Goal: Transaction & Acquisition: Purchase product/service

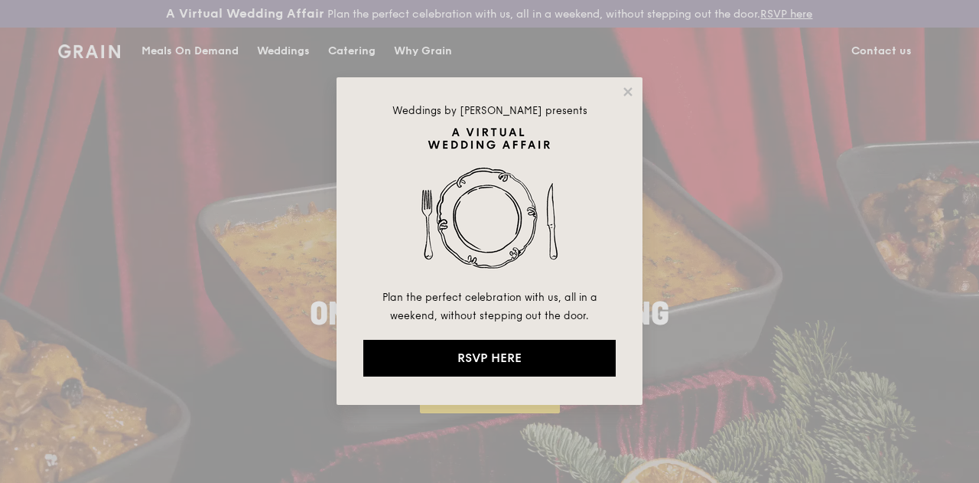
click at [326, 58] on div "Weddings by Grain presents Plan the perfect celebration with us, all in a weeke…" at bounding box center [489, 241] width 979 height 483
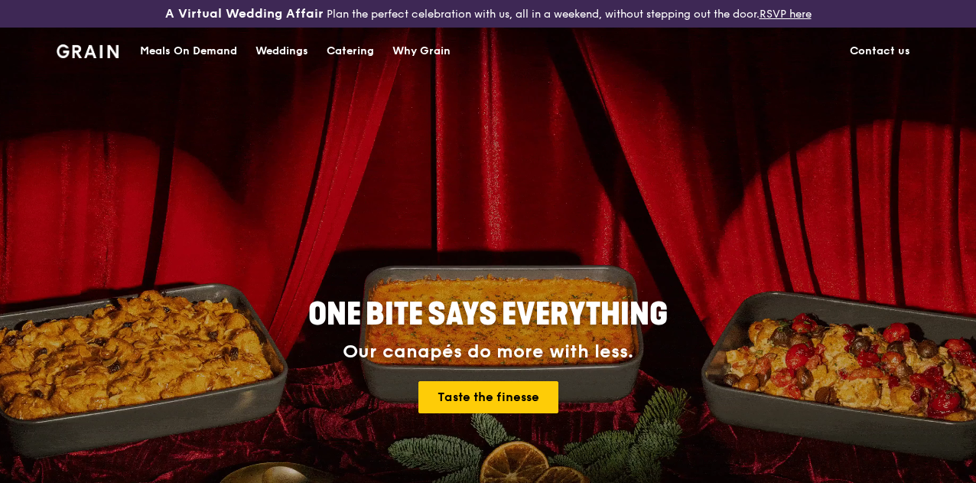
click at [355, 67] on div "Catering" at bounding box center [350, 51] width 47 height 46
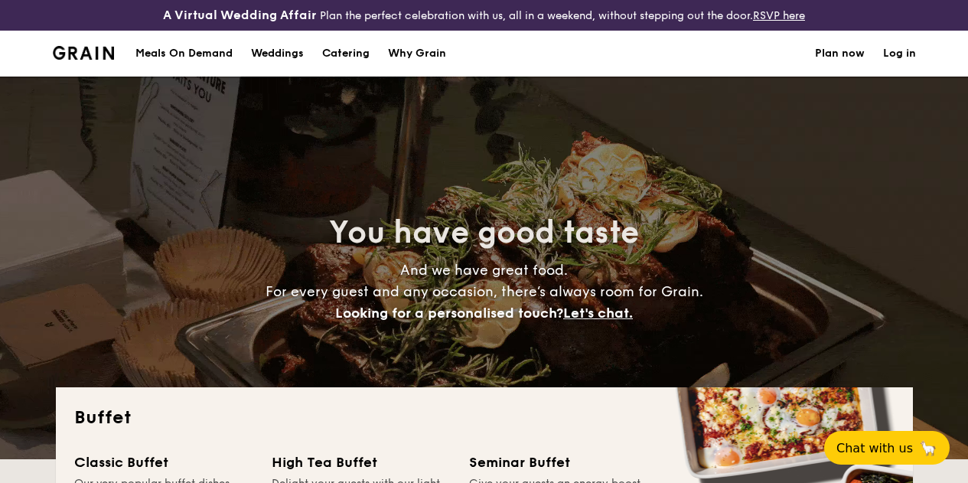
select select
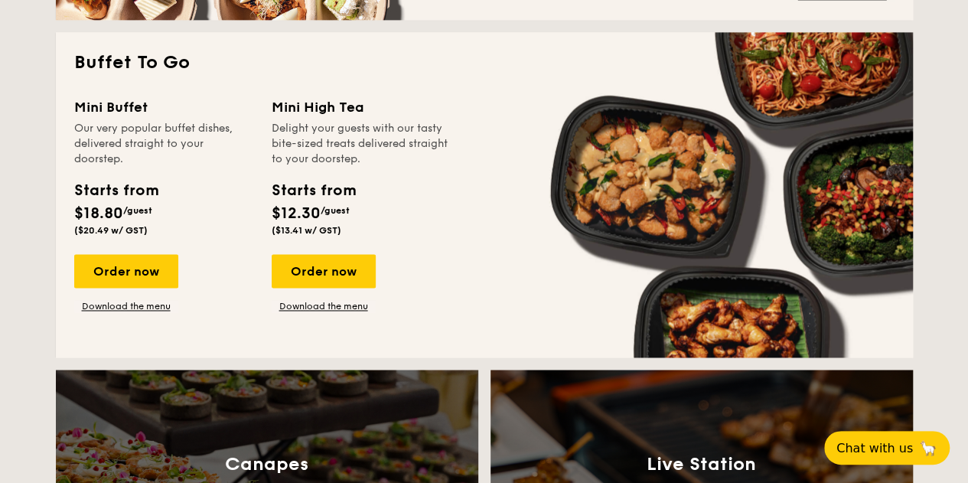
scroll to position [1007, 0]
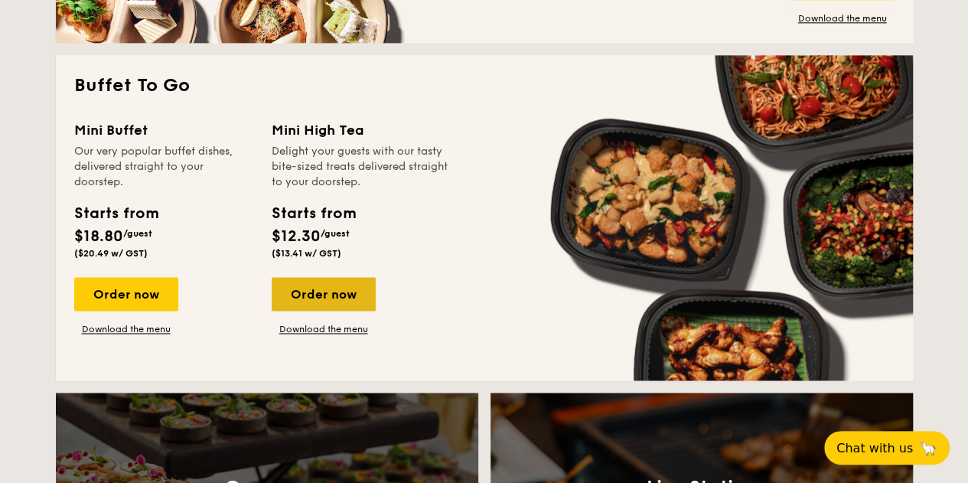
click at [320, 301] on div "Order now" at bounding box center [324, 294] width 104 height 34
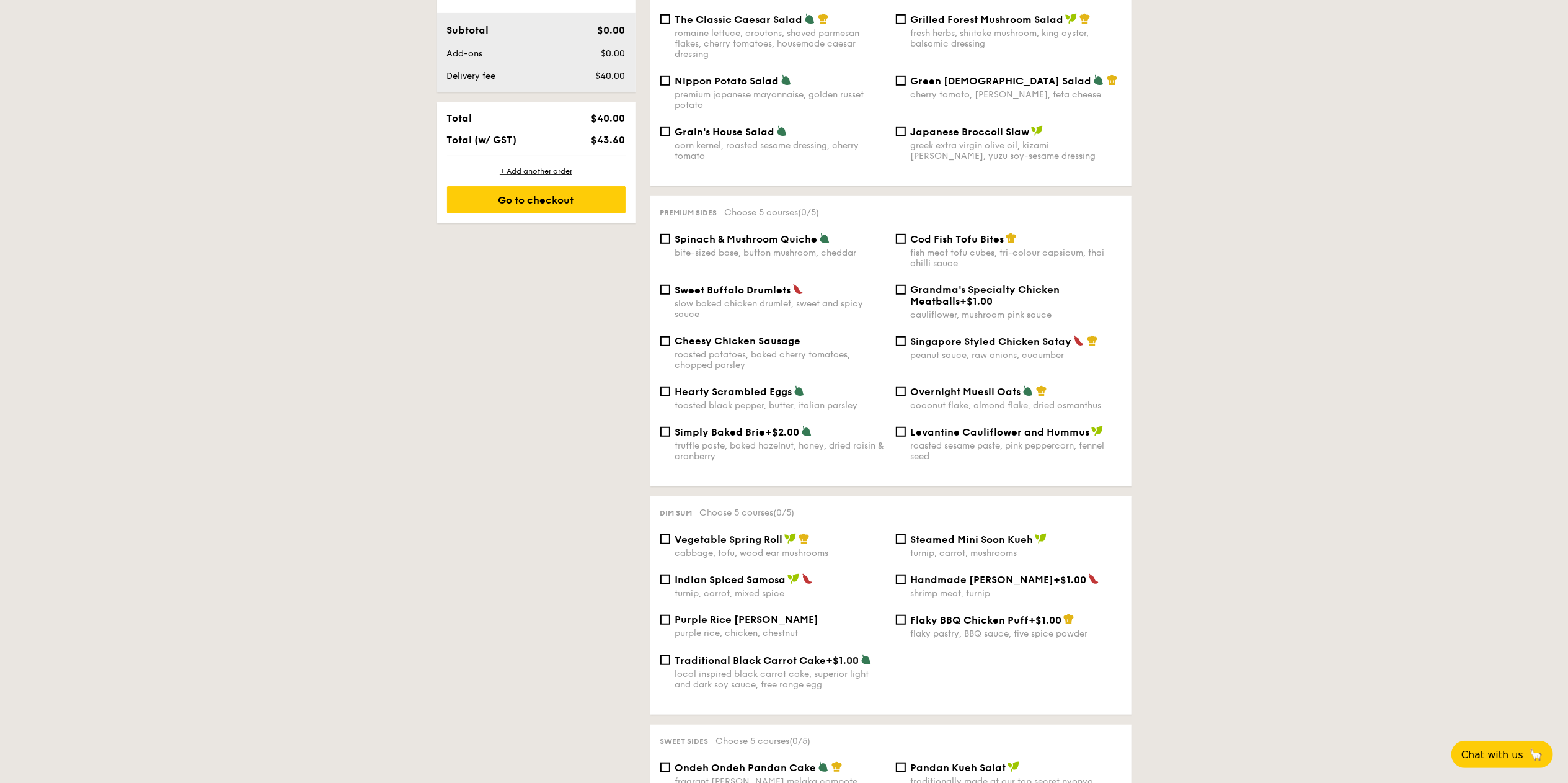
scroll to position [528, 0]
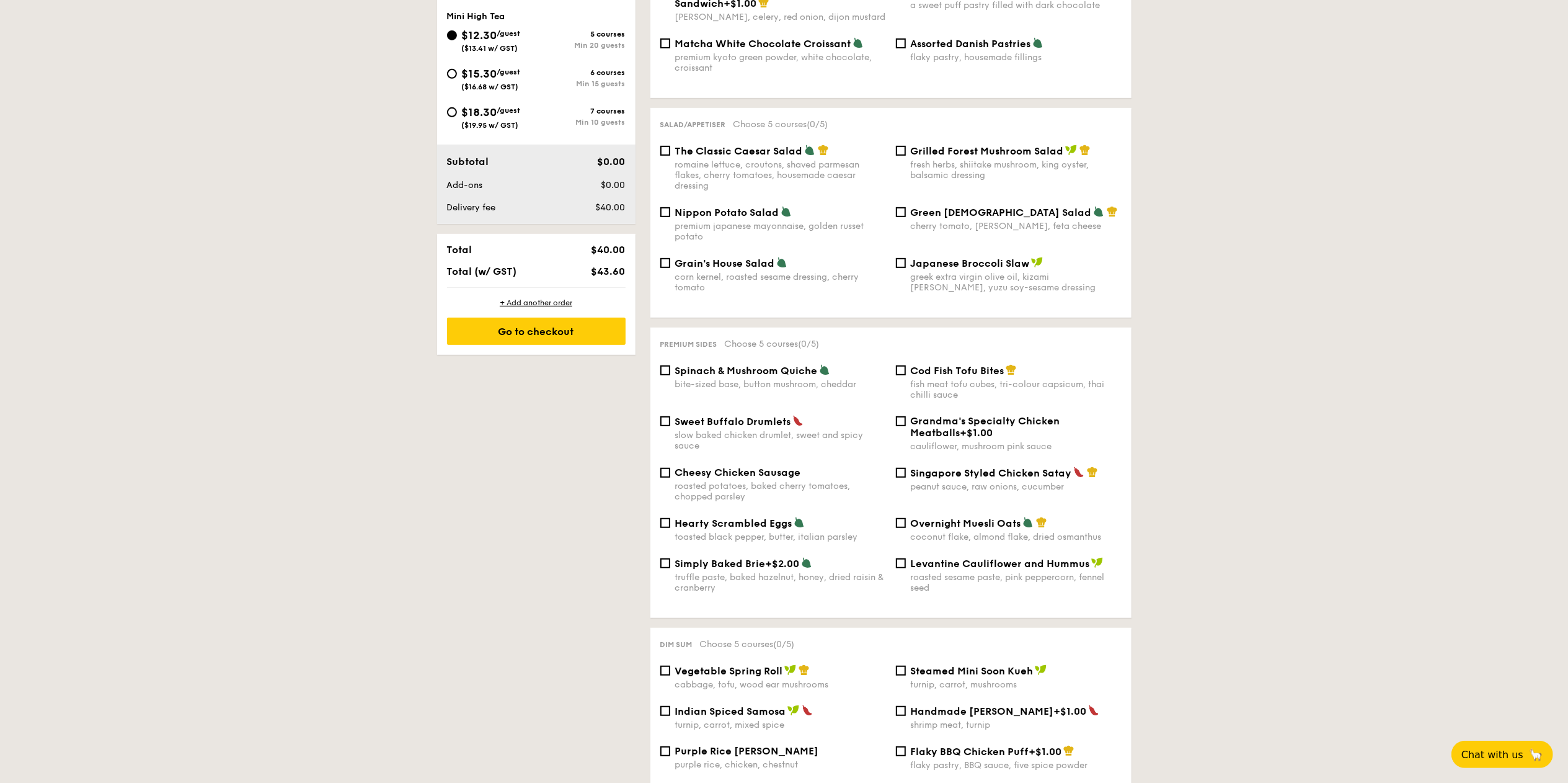
drag, startPoint x: 461, startPoint y: 112, endPoint x: 487, endPoint y: 112, distance: 26.0
click at [487, 112] on span "$18.30" at bounding box center [480, 112] width 36 height 14
click at [504, 107] on div "$18.30 /guest ($19.95 w/ GST)" at bounding box center [491, 117] width 59 height 26
click at [457, 107] on input "$18.30 /guest ($19.95 w/ GST) 7 courses Min 10 guests" at bounding box center [452, 112] width 10 height 10
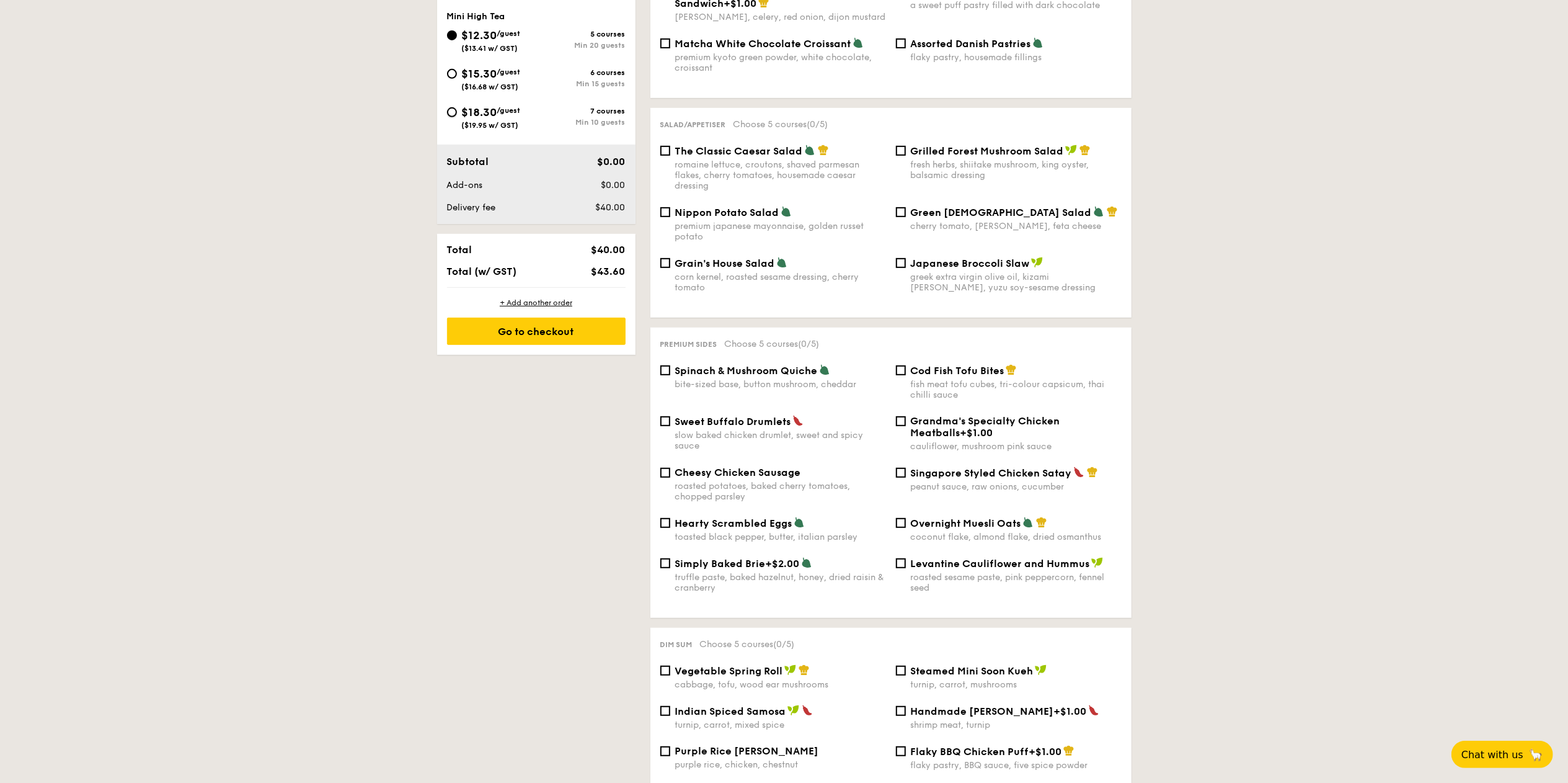
radio input "true"
drag, startPoint x: 498, startPoint y: 113, endPoint x: 464, endPoint y: 112, distance: 34.0
click at [464, 112] on span "$18.30" at bounding box center [480, 112] width 36 height 14
copy span "$18.30"
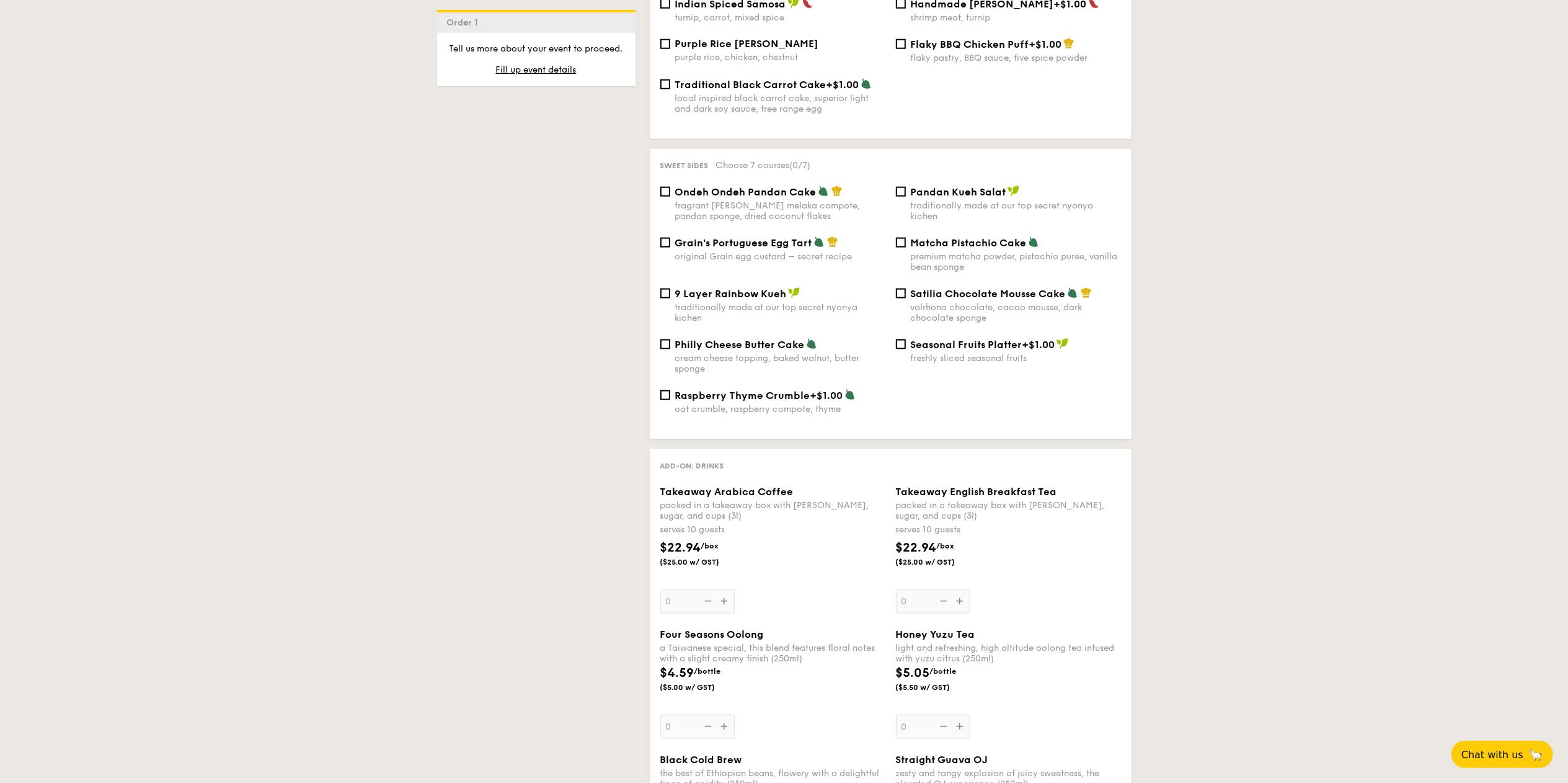
scroll to position [1240, 0]
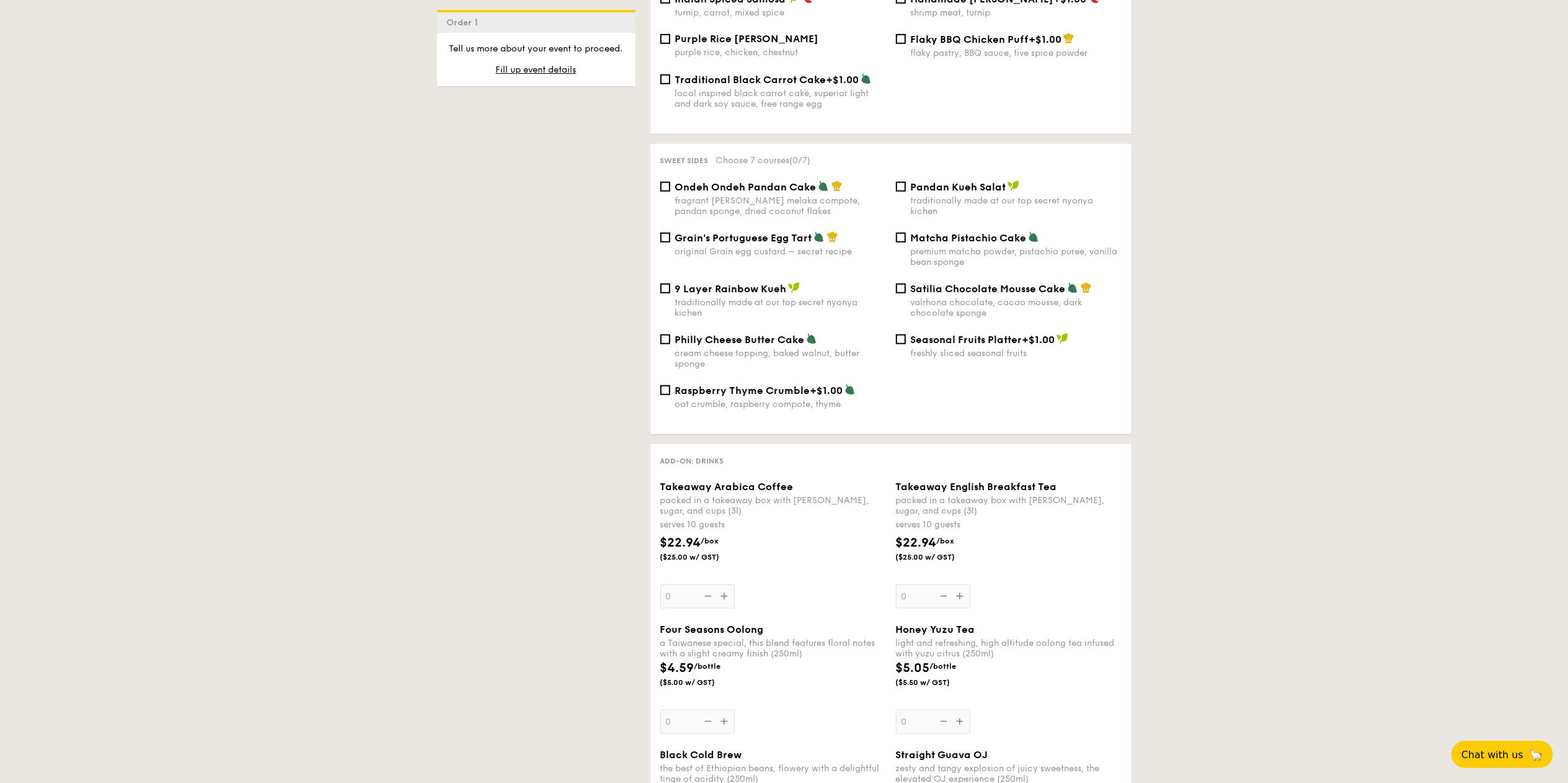
click at [784, 391] on div "Takeaway English Breakfast Tea packed in a takeaway box with [PERSON_NAME], sug…" at bounding box center [1009, 545] width 226 height 128
click at [784, 391] on input "0" at bounding box center [934, 597] width 75 height 24
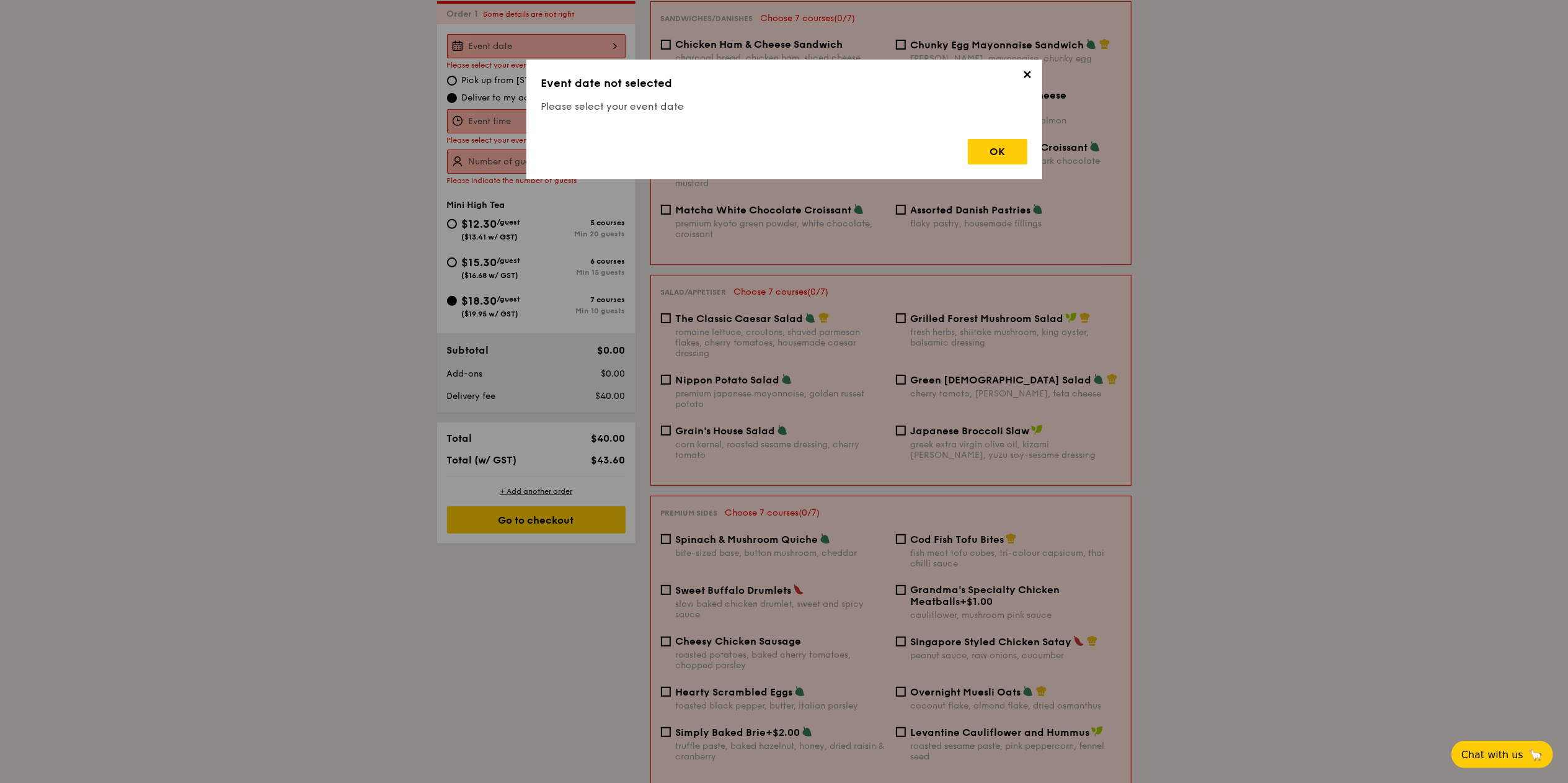
scroll to position [355, 0]
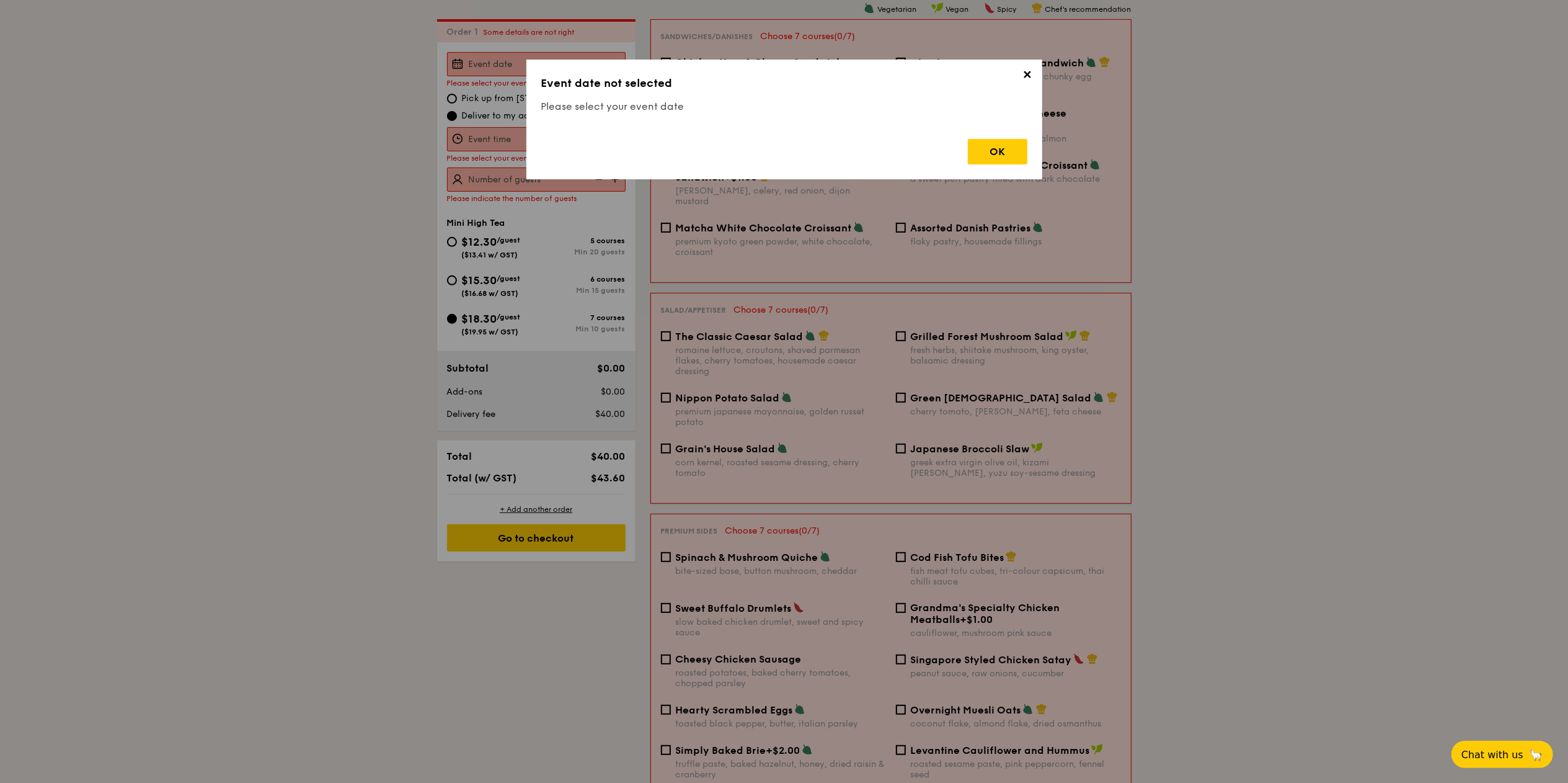
click at [784, 79] on span "✕" at bounding box center [1027, 76] width 17 height 17
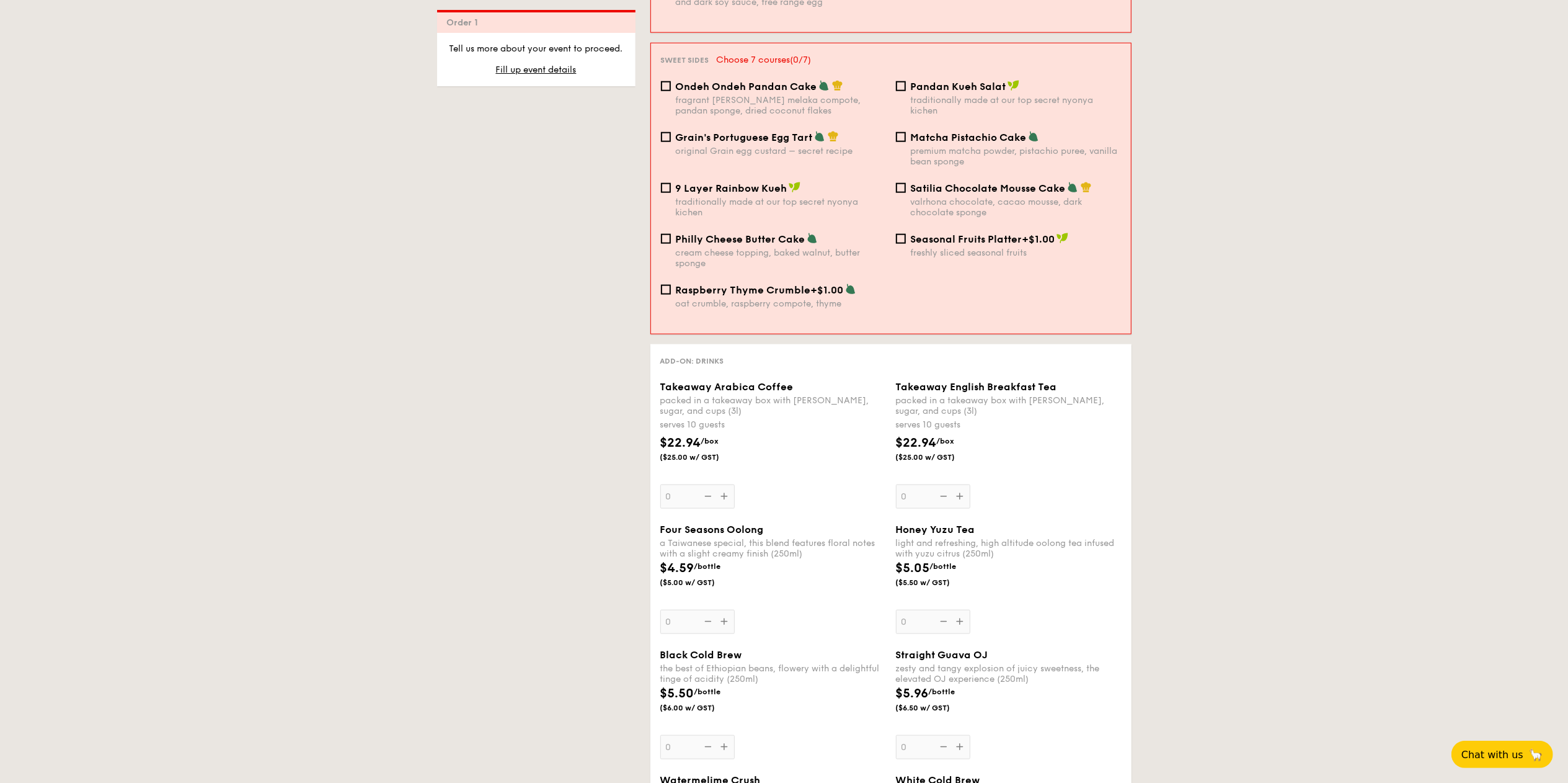
scroll to position [1596, 0]
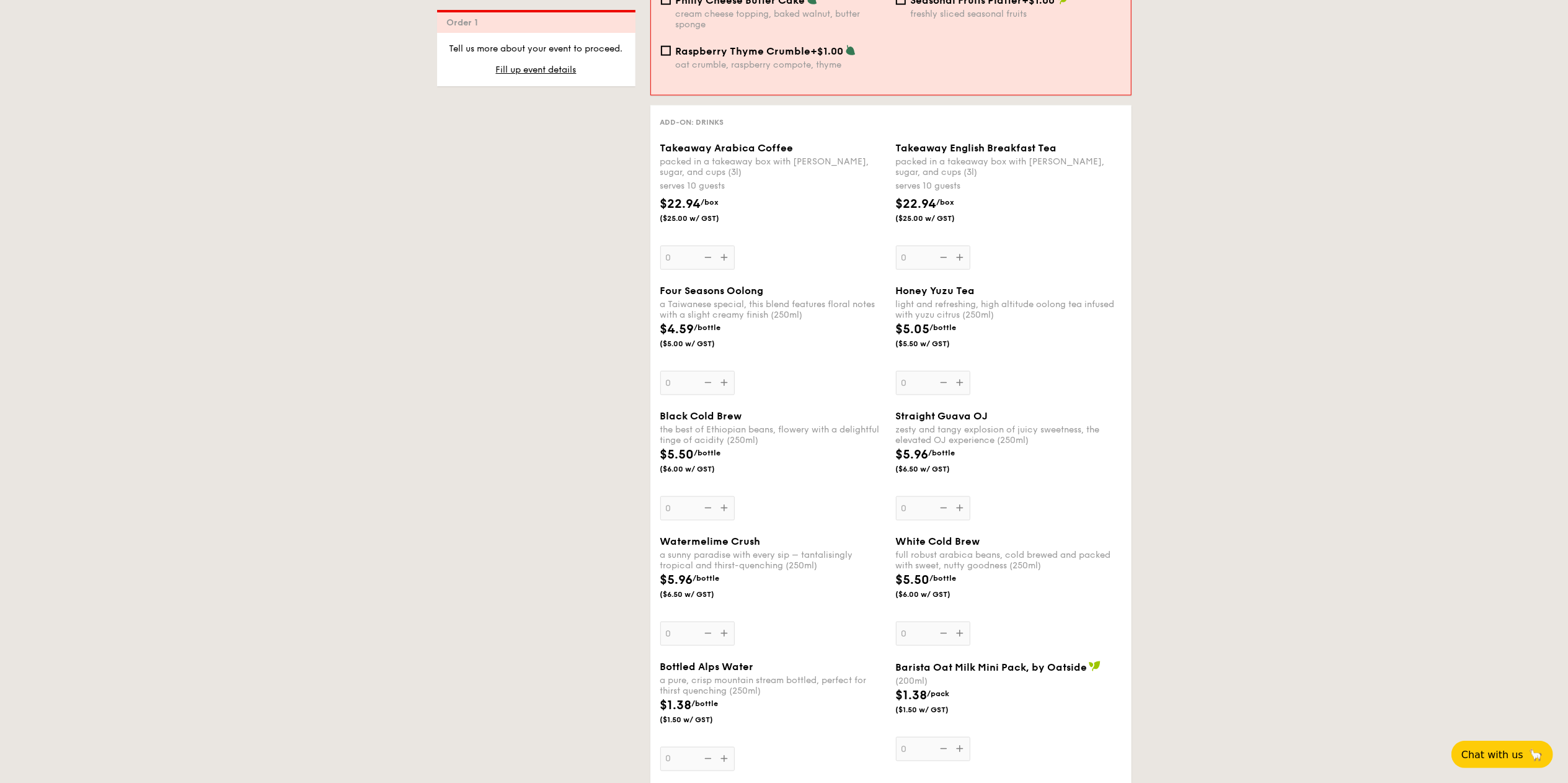
drag, startPoint x: 658, startPoint y: 191, endPoint x: 698, endPoint y: 195, distance: 40.2
click at [698, 195] on div "$22.94 /box ($25.00 w/ GST)" at bounding box center [703, 208] width 94 height 28
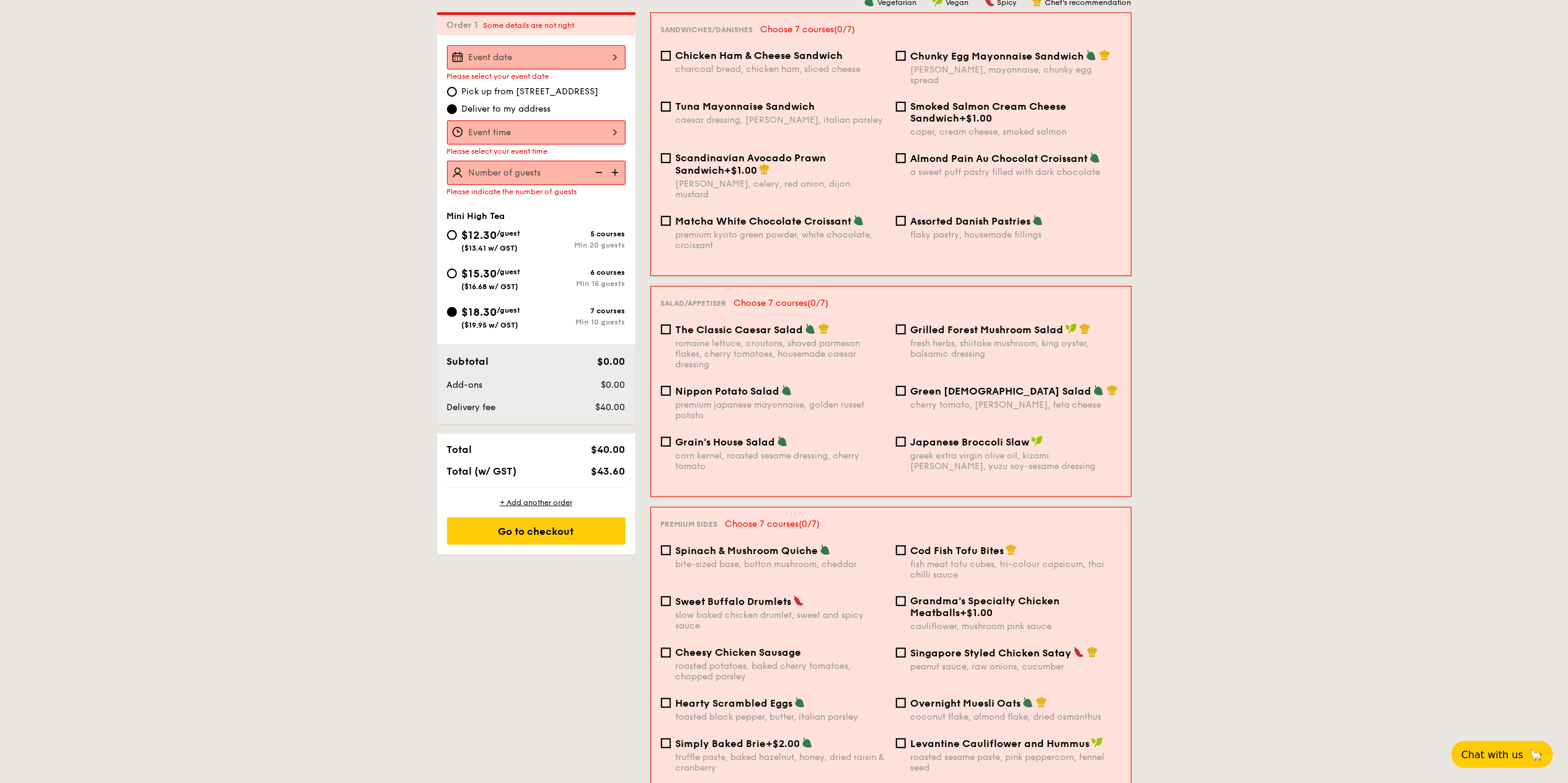
scroll to position [355, 0]
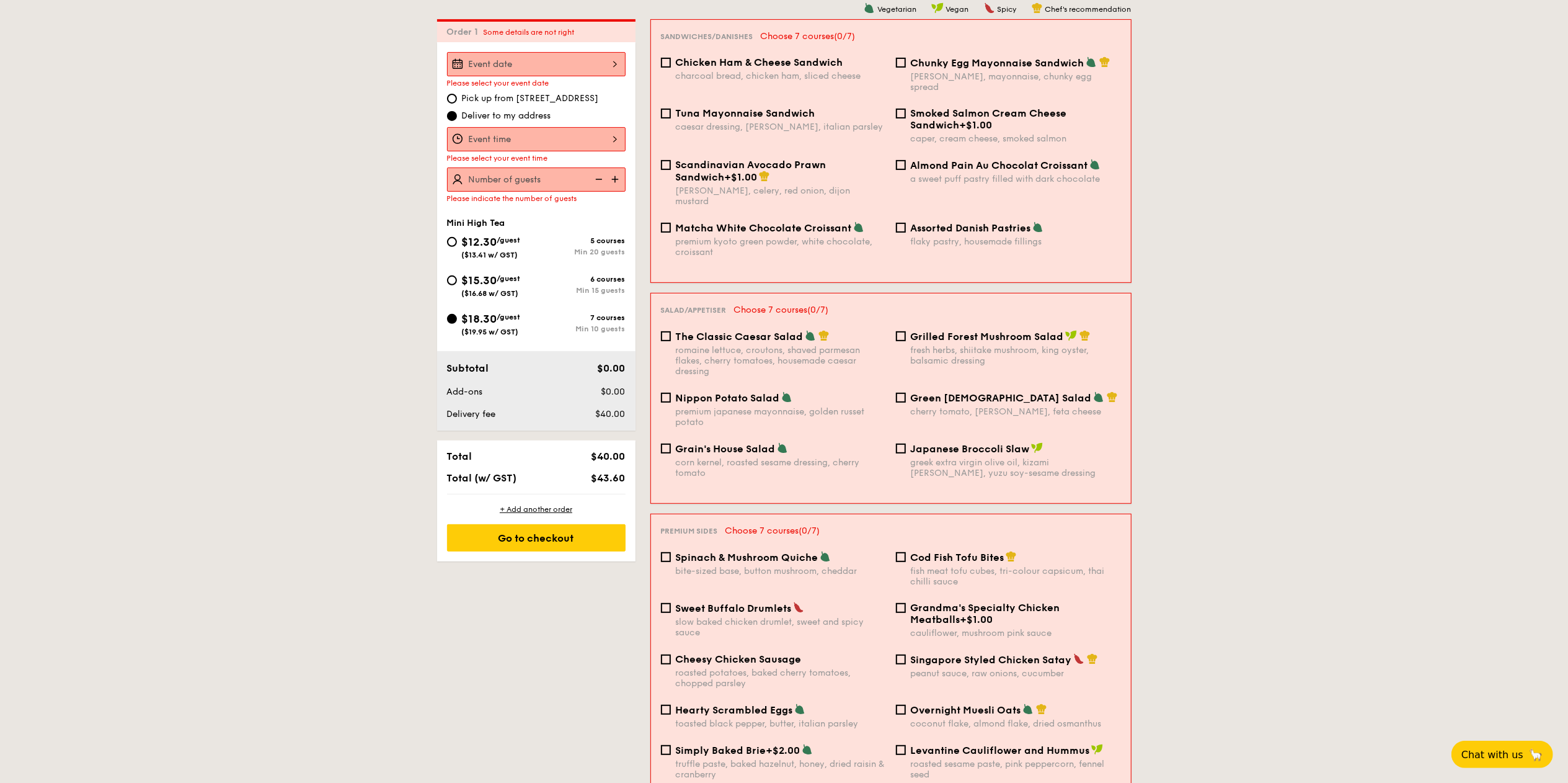
drag, startPoint x: 698, startPoint y: 195, endPoint x: 1335, endPoint y: 364, distance: 659.0
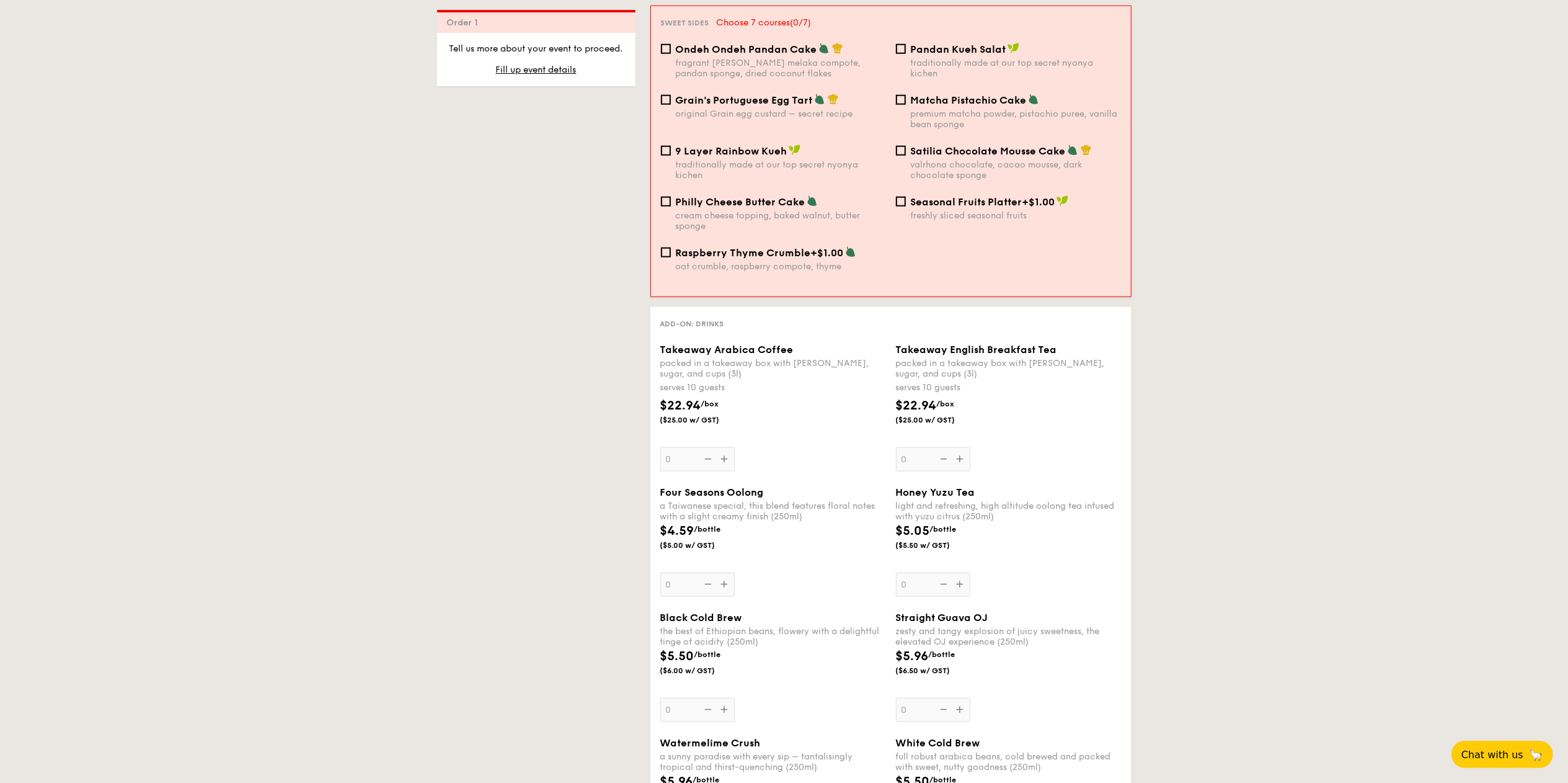
scroll to position [1596, 0]
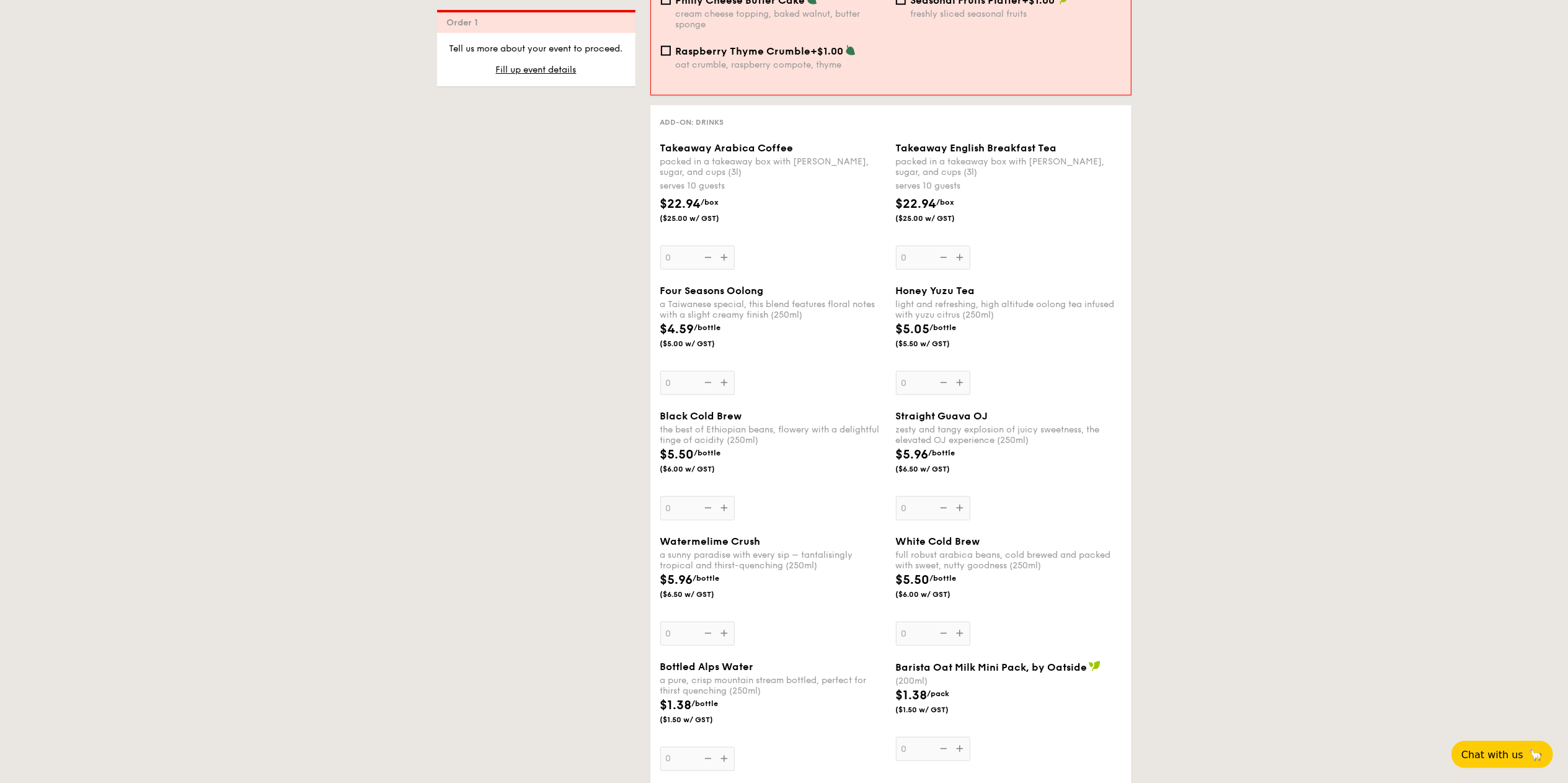
drag, startPoint x: 658, startPoint y: 198, endPoint x: 699, endPoint y: 196, distance: 41.0
click at [699, 196] on div "$22.94 /box ($25.00 w/ GST)" at bounding box center [703, 208] width 94 height 28
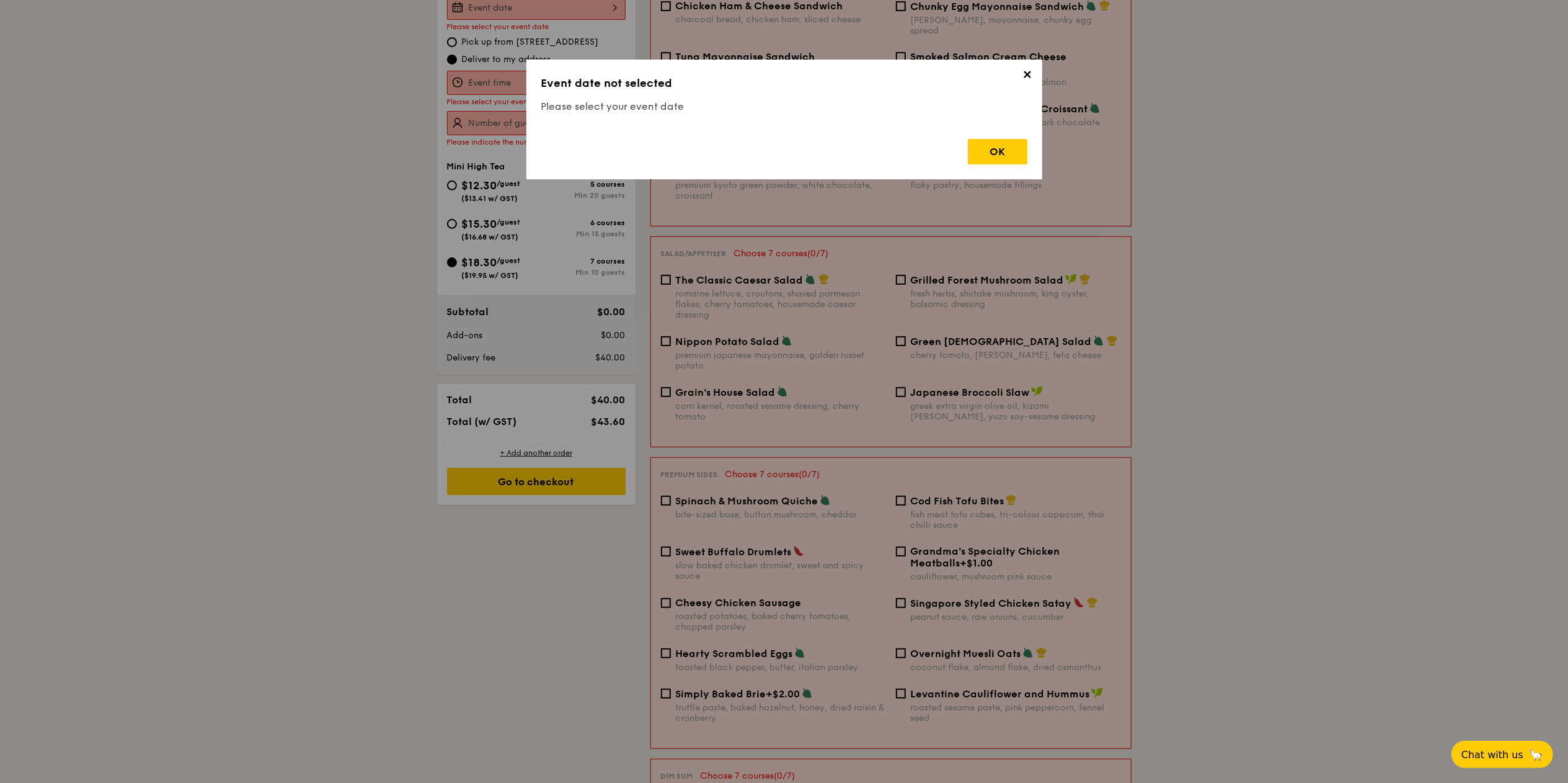
scroll to position [355, 0]
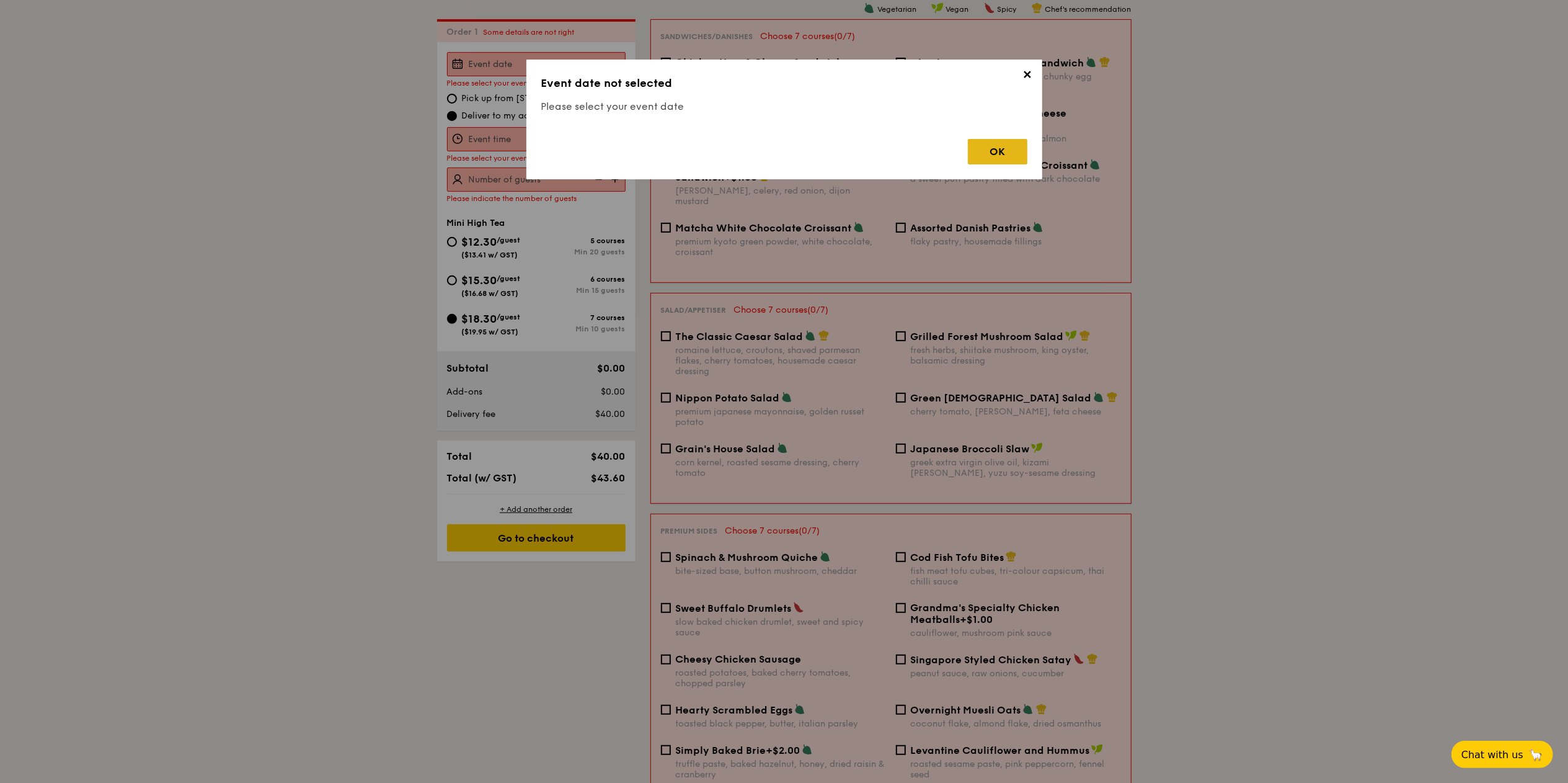
click at [784, 158] on div "OK" at bounding box center [997, 151] width 59 height 25
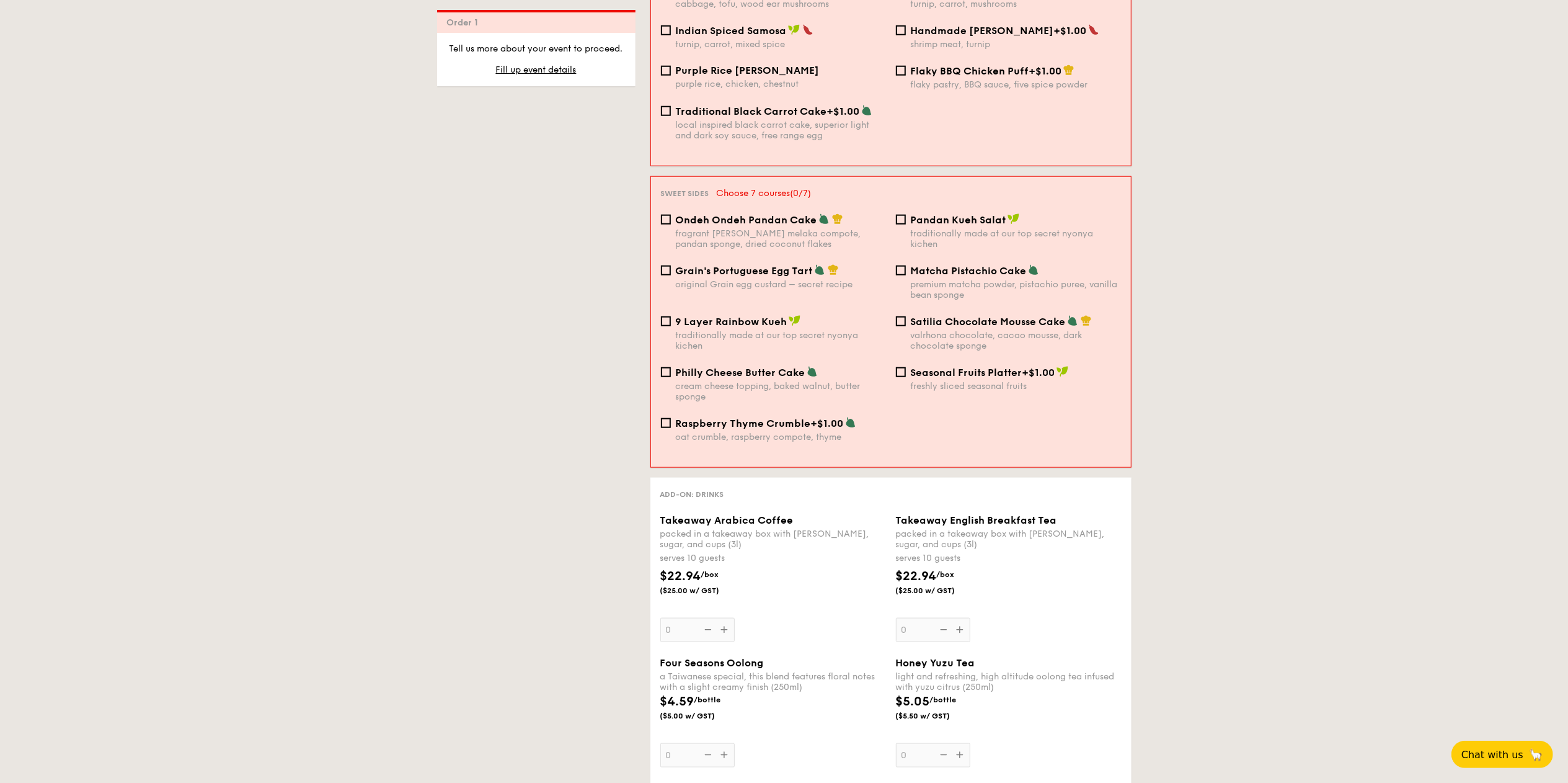
scroll to position [1472, 0]
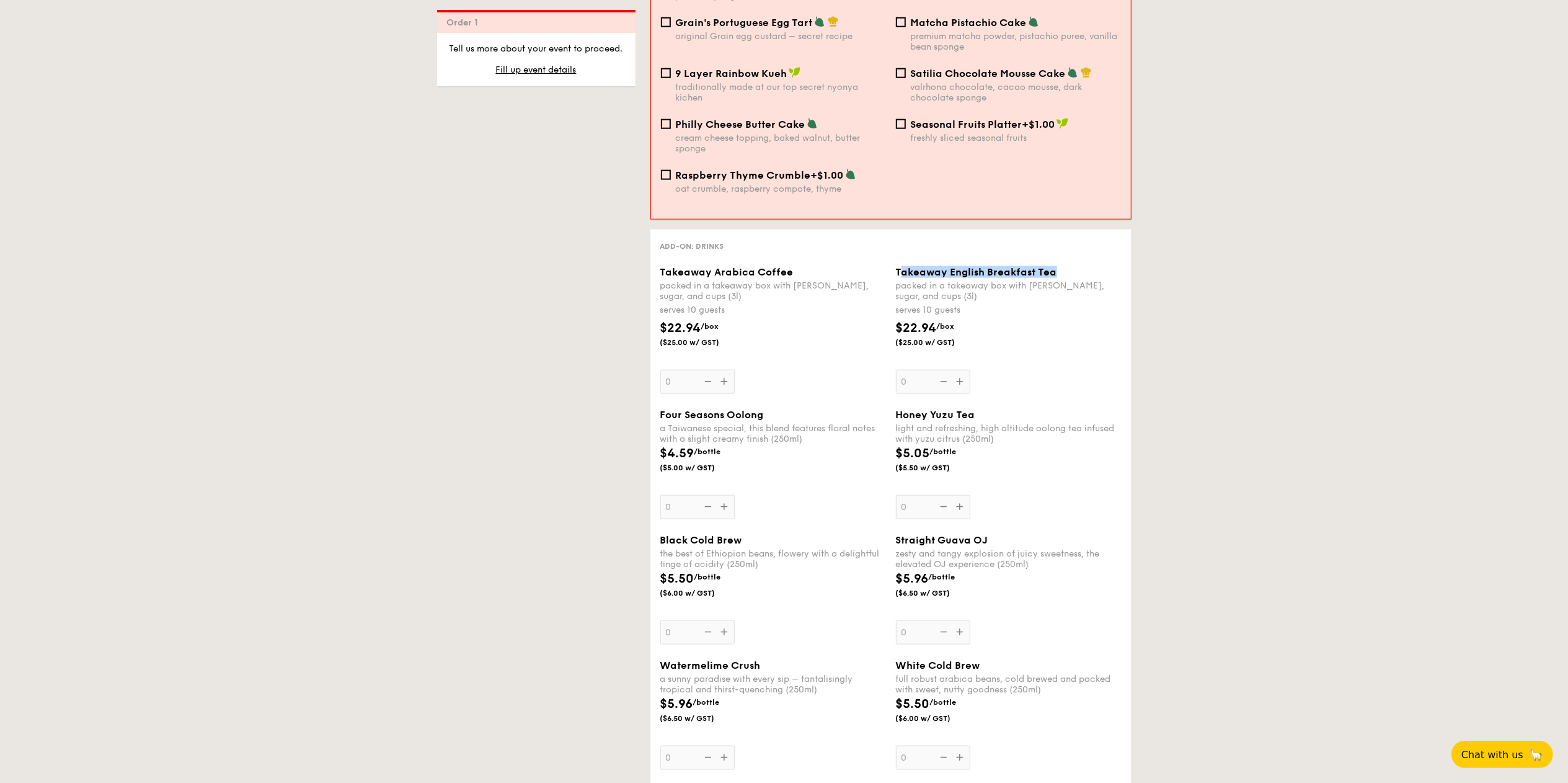
drag, startPoint x: 1064, startPoint y: 258, endPoint x: 906, endPoint y: 259, distance: 158.0
click at [784, 266] on div "Takeaway English Breakfast Tea" at bounding box center [1009, 272] width 226 height 12
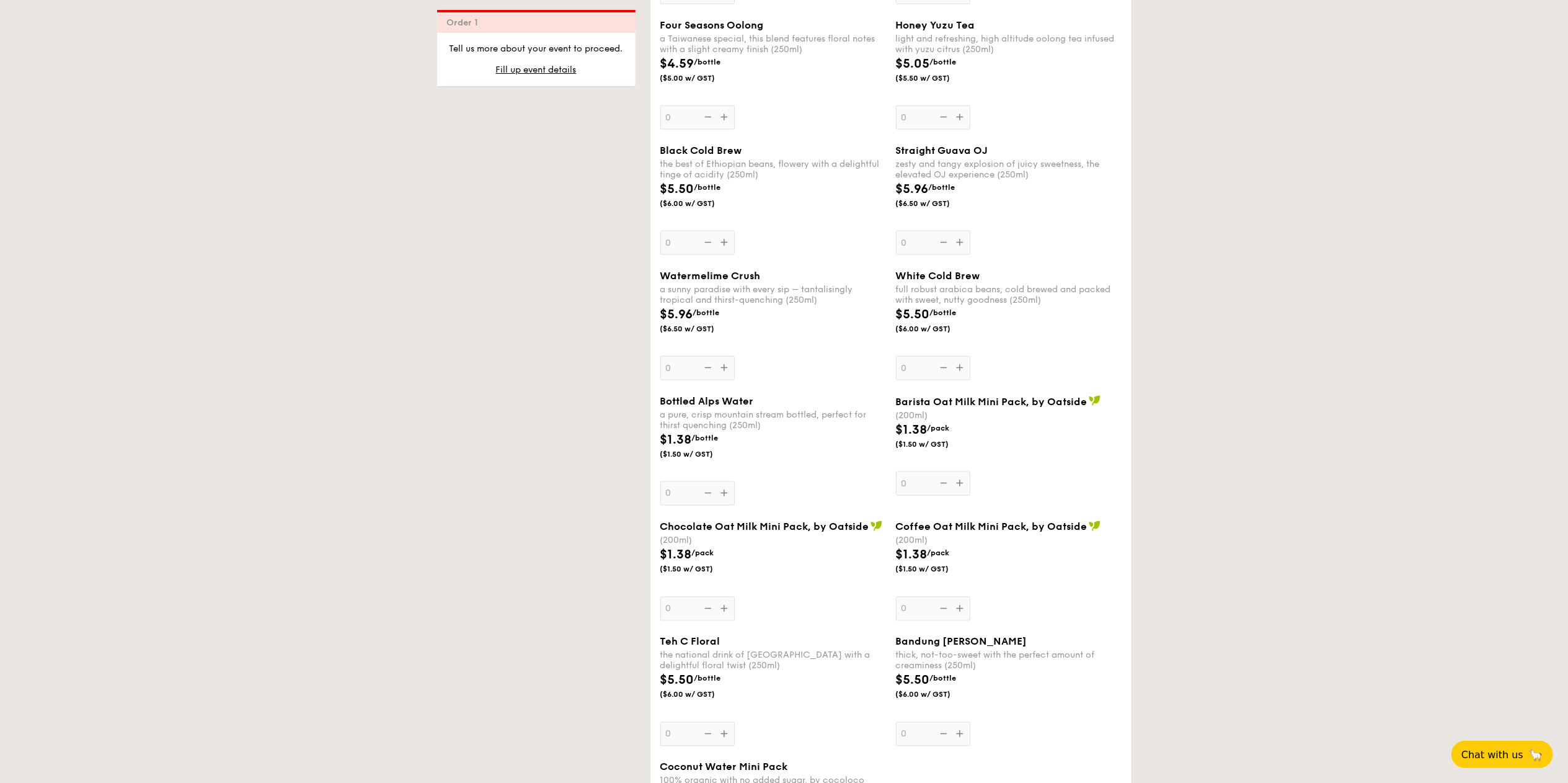
scroll to position [1519, 0]
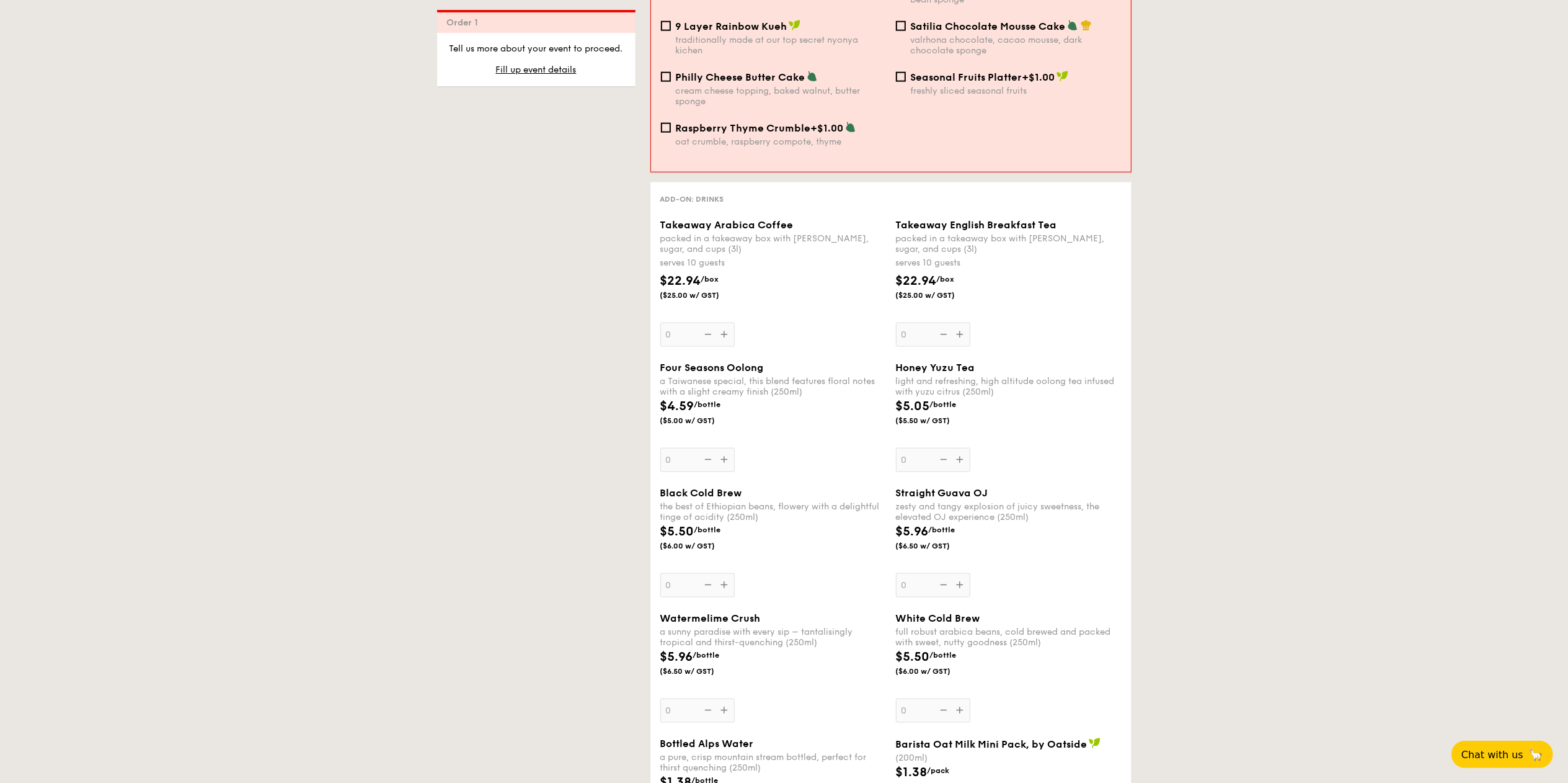
drag, startPoint x: 702, startPoint y: 276, endPoint x: 661, endPoint y: 273, distance: 41.1
click at [661, 273] on span "$22.94" at bounding box center [681, 280] width 41 height 15
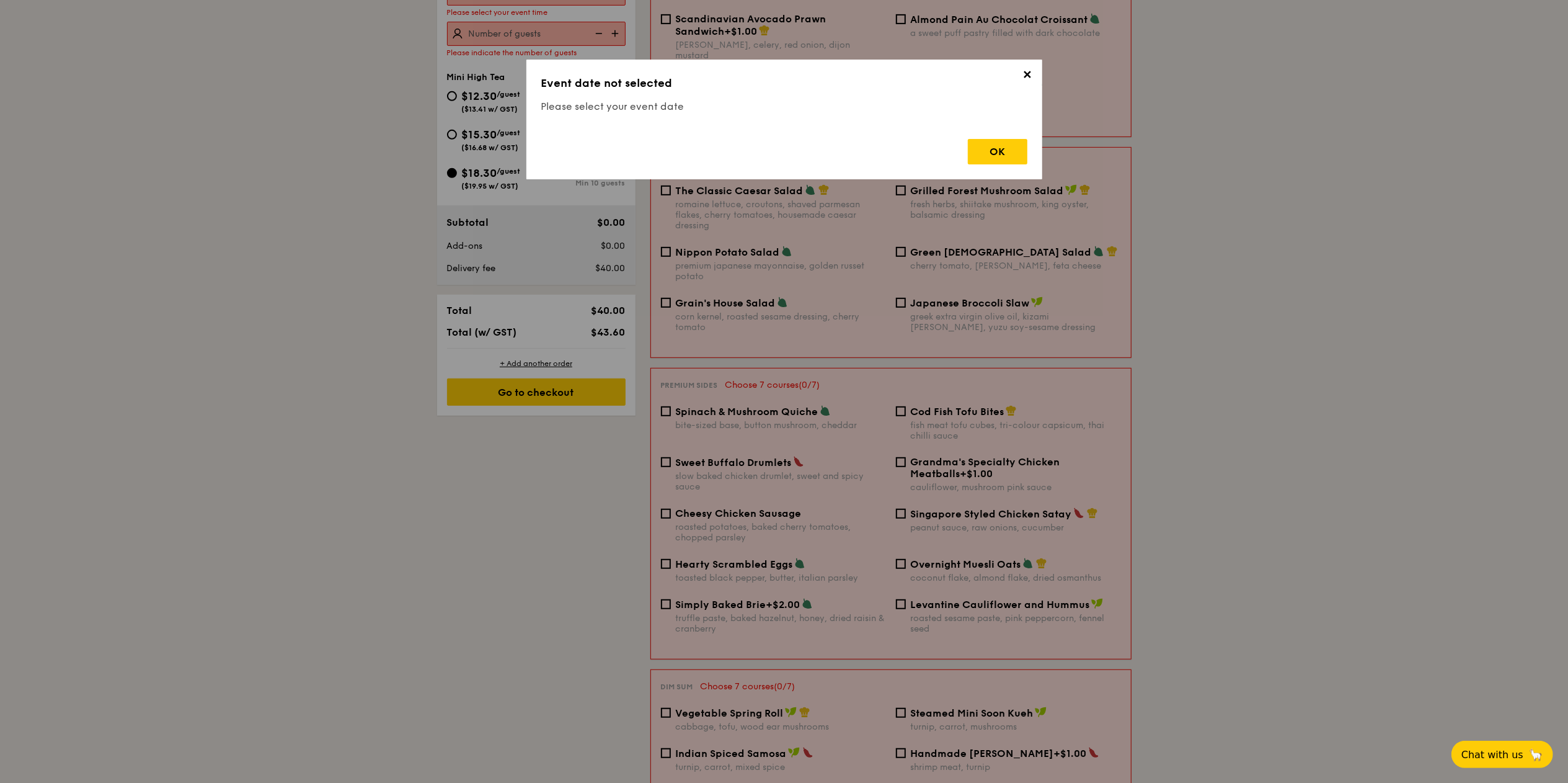
scroll to position [355, 0]
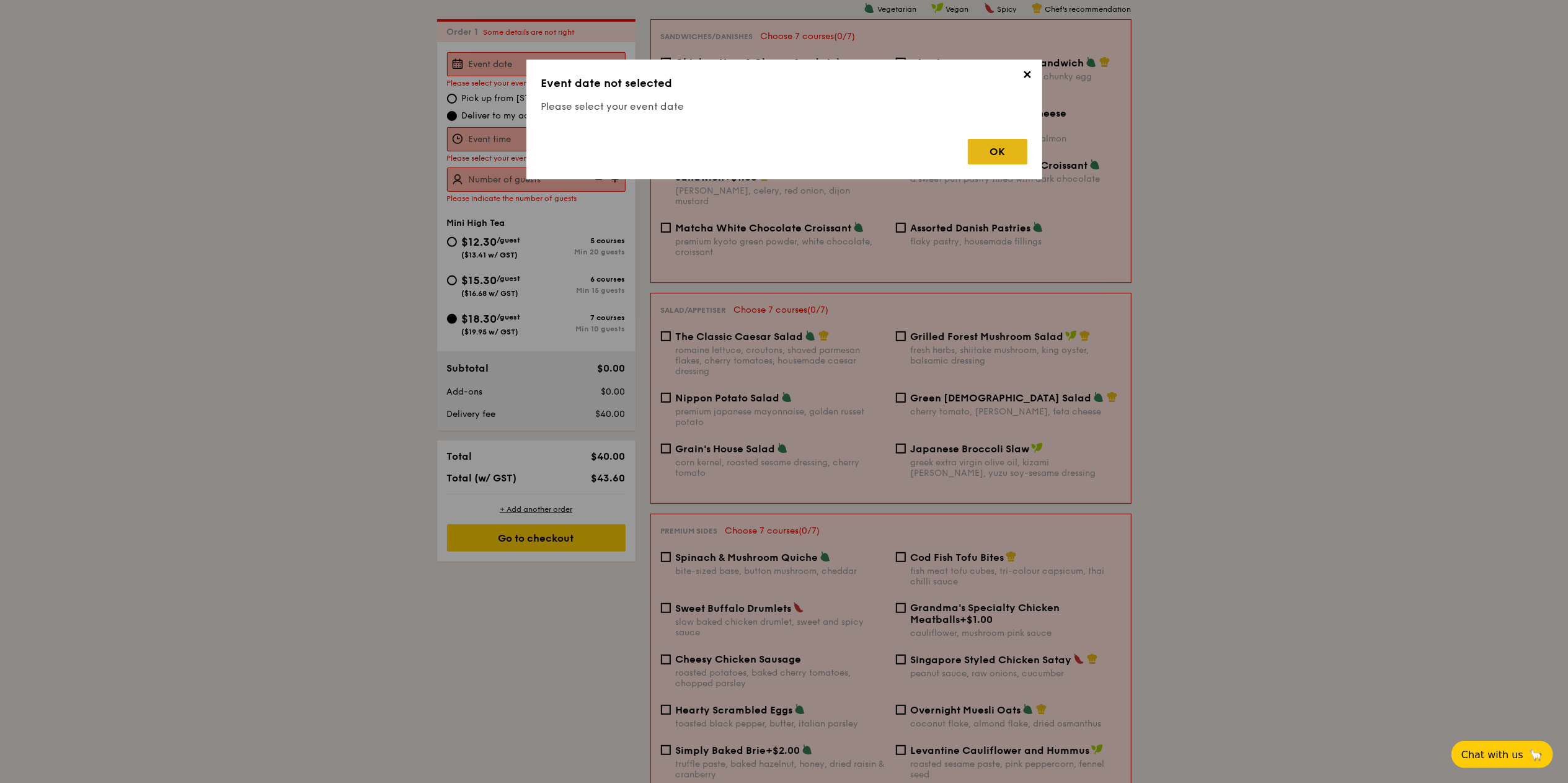
click at [784, 151] on div "OK" at bounding box center [997, 151] width 59 height 25
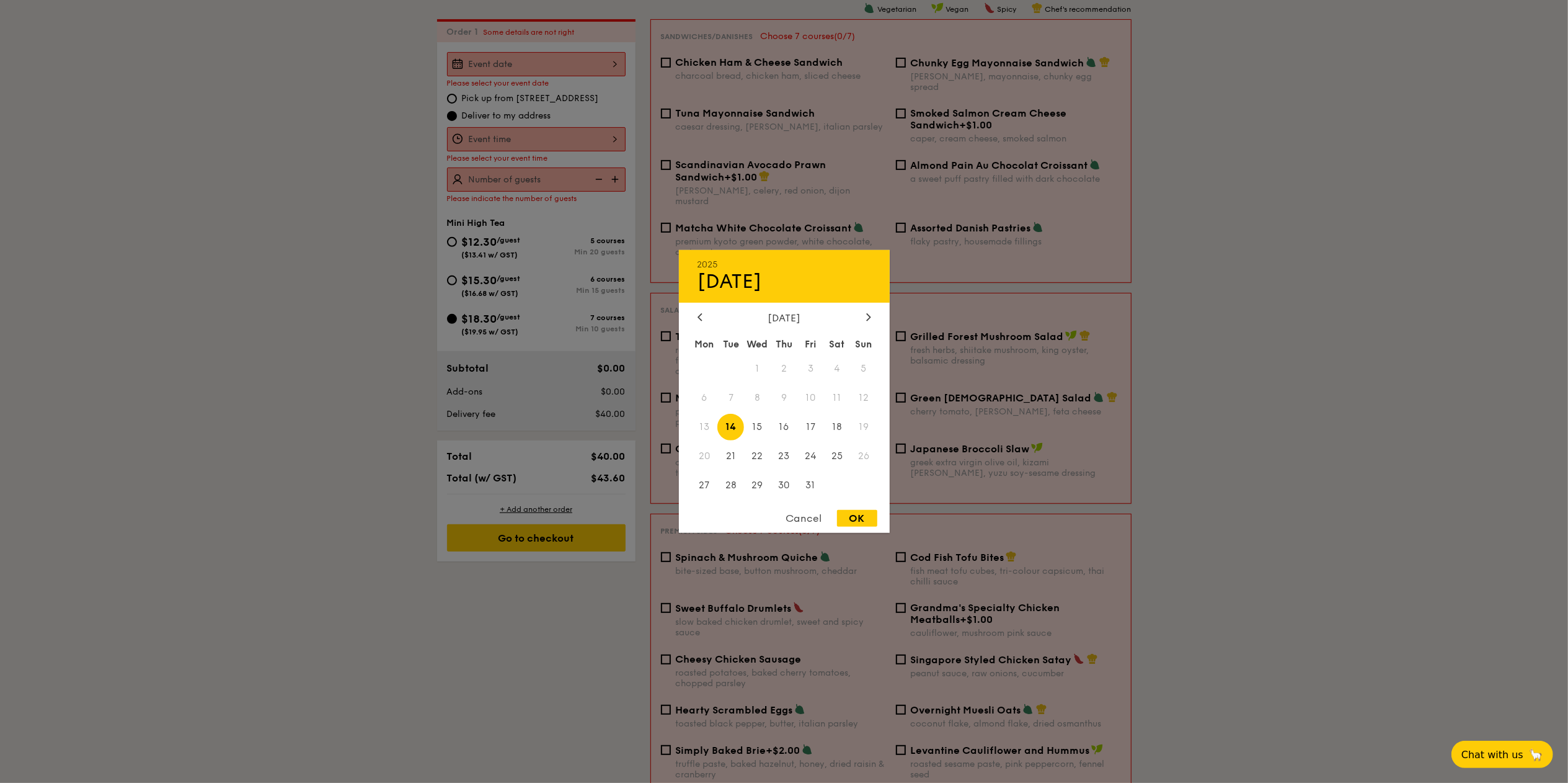
click at [542, 58] on div "2025 Oct [DATE] Tue Wed Thu Fri Sat Sun 1 2 3 4 5 6 7 8 9 10 11 12 13 14 15 16 …" at bounding box center [536, 64] width 178 height 24
click at [763, 391] on span "22" at bounding box center [757, 456] width 27 height 27
drag, startPoint x: 864, startPoint y: 516, endPoint x: 574, endPoint y: 308, distance: 356.9
click at [784, 391] on div "OK" at bounding box center [857, 518] width 41 height 17
type input "[DATE]"
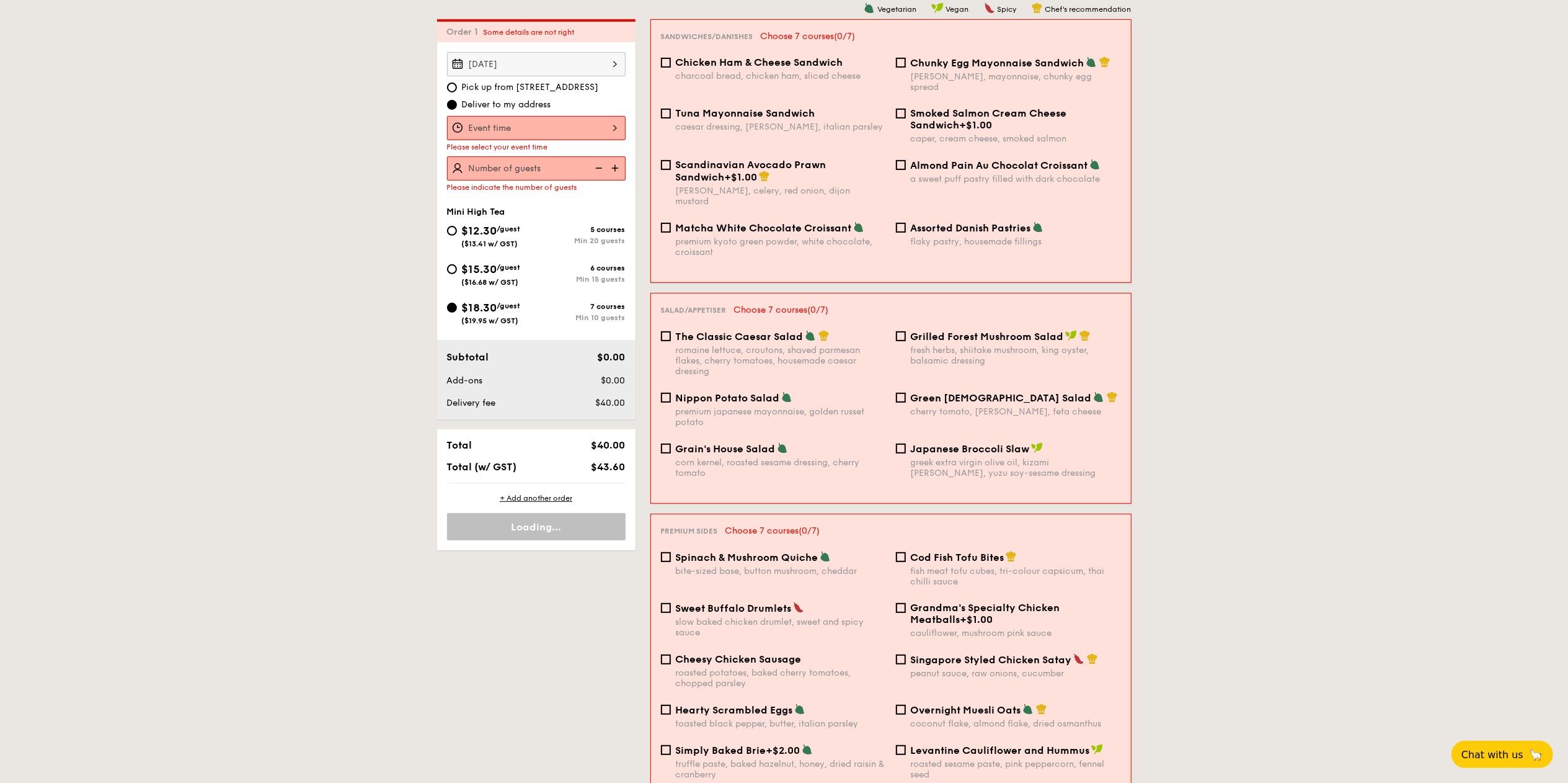
click at [505, 128] on div at bounding box center [536, 128] width 178 height 24
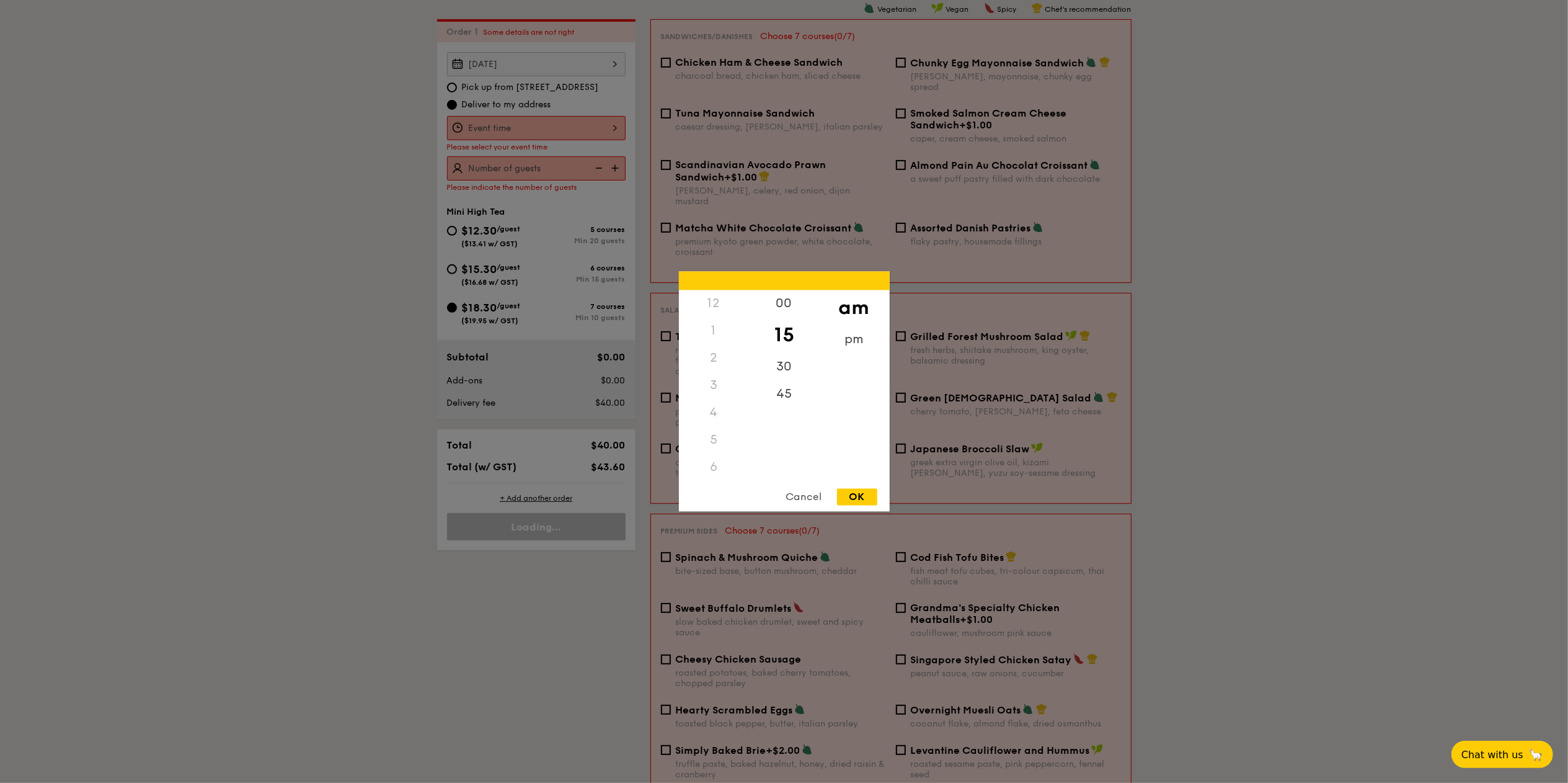
scroll to position [136, 0]
click at [711, 391] on div "10" at bounding box center [714, 444] width 70 height 36
click at [784, 391] on div "OK" at bounding box center [857, 497] width 41 height 17
type input "10:15AM"
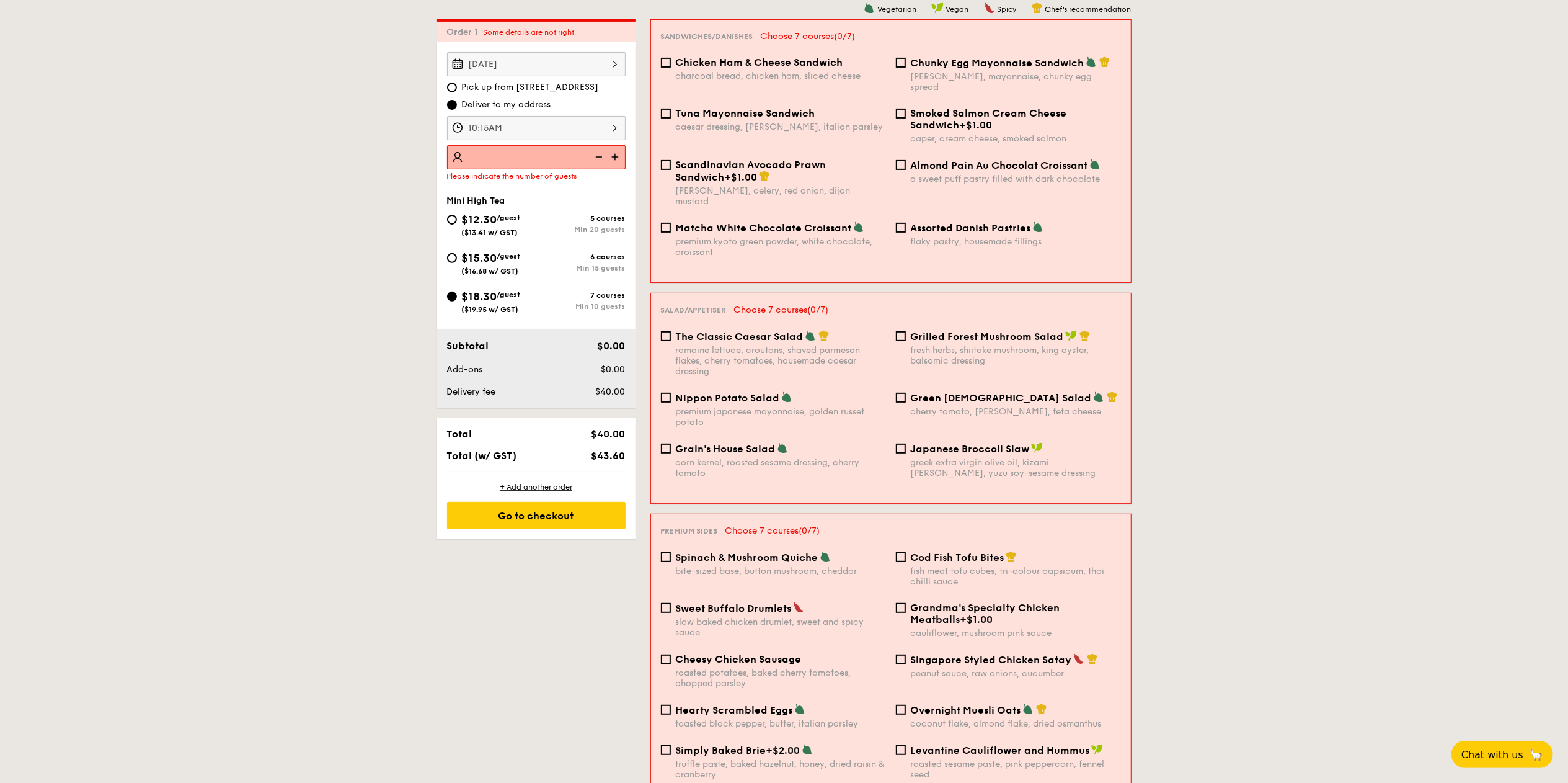
click at [622, 155] on img at bounding box center [616, 156] width 19 height 24
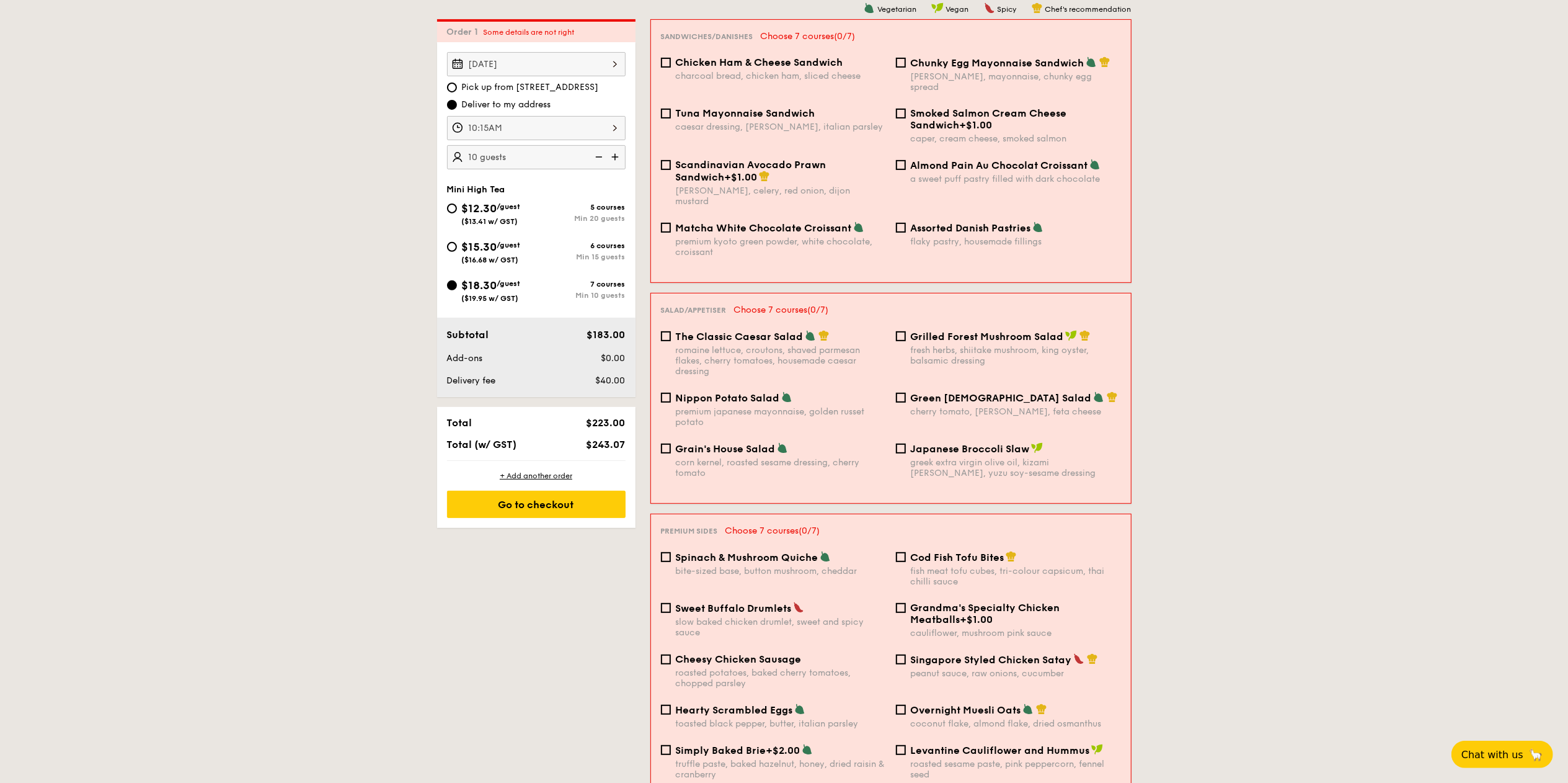
click at [622, 155] on img at bounding box center [616, 156] width 19 height 24
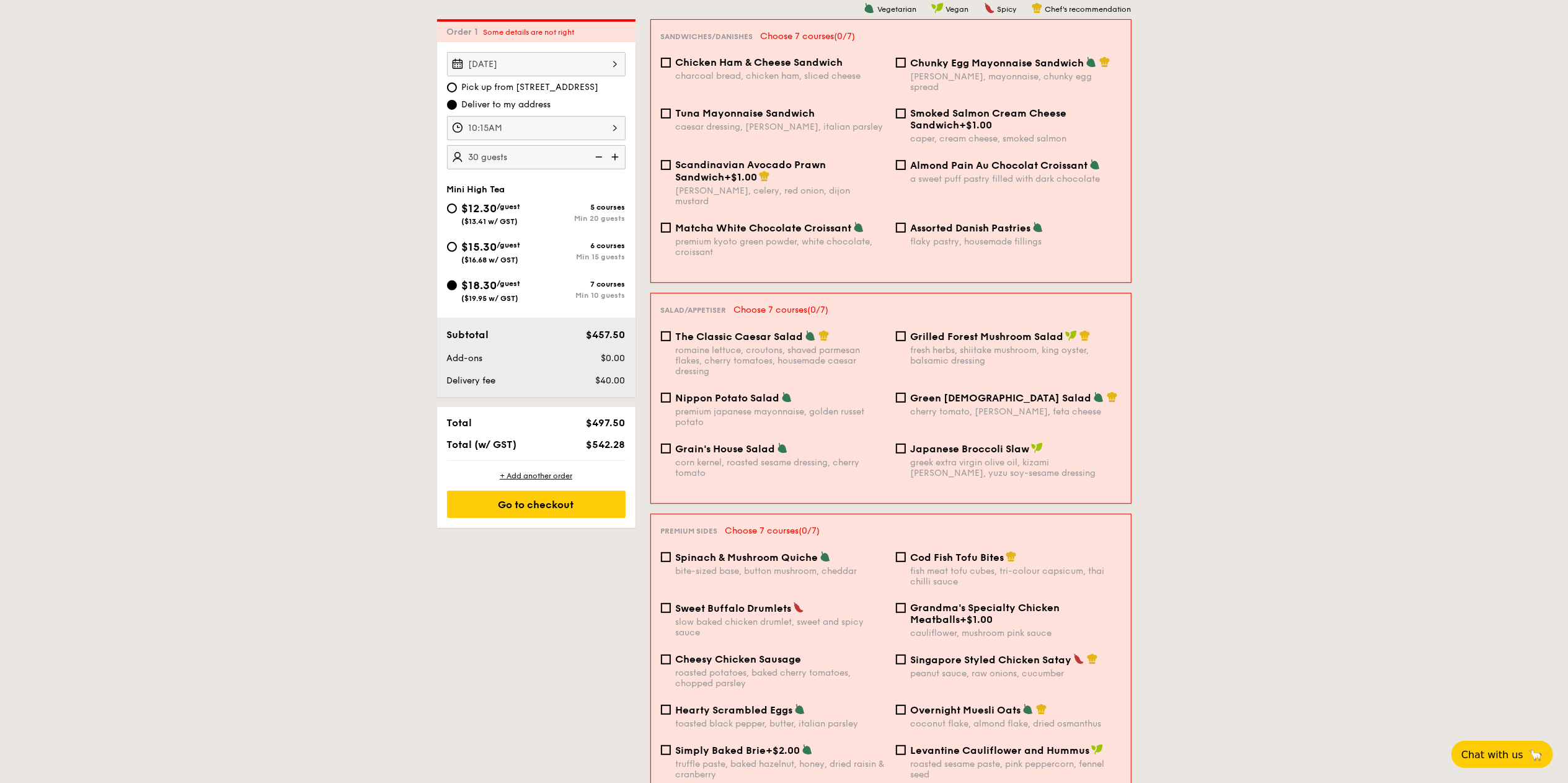
type input "35 guests"
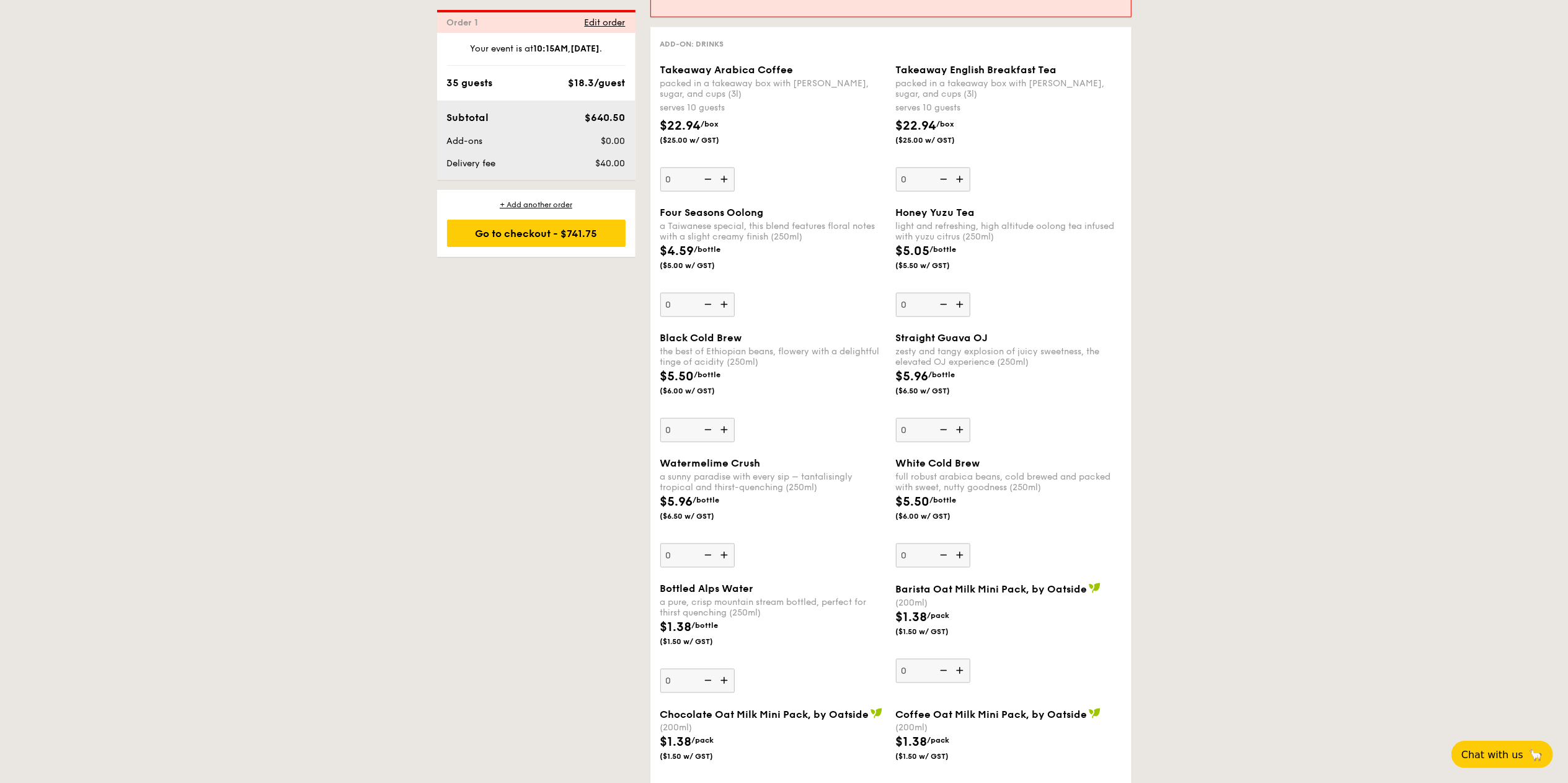
scroll to position [1596, 0]
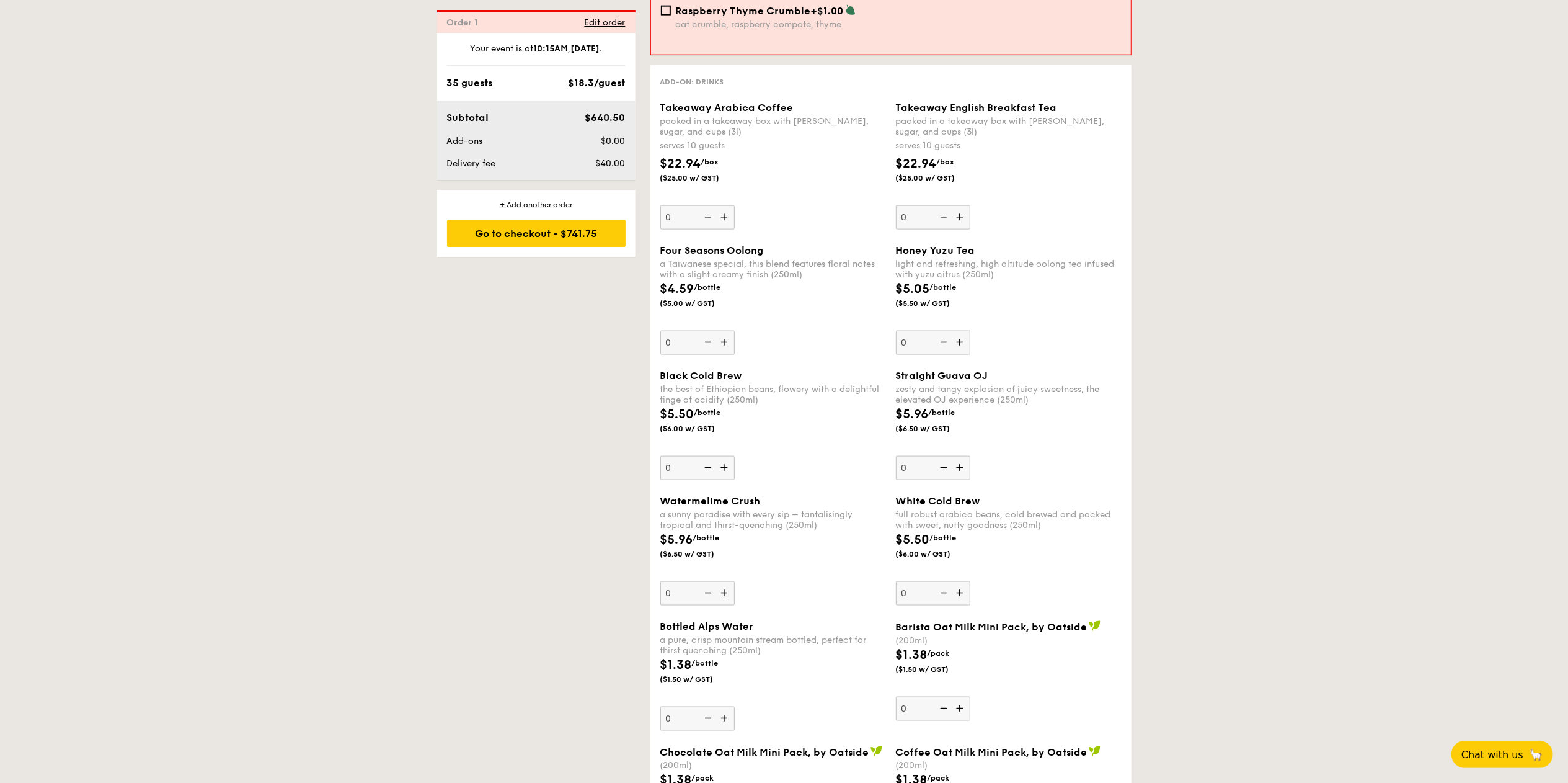
drag, startPoint x: 657, startPoint y: 153, endPoint x: 699, endPoint y: 156, distance: 42.1
click at [699, 156] on div "$22.94 /box ($25.00 w/ GST)" at bounding box center [703, 169] width 94 height 28
copy span "$22.94"
drag, startPoint x: 661, startPoint y: 285, endPoint x: 733, endPoint y: 280, distance: 72.2
click at [733, 280] on div "$4.59 /bottle ($5.00 w/ GST)" at bounding box center [703, 293] width 94 height 28
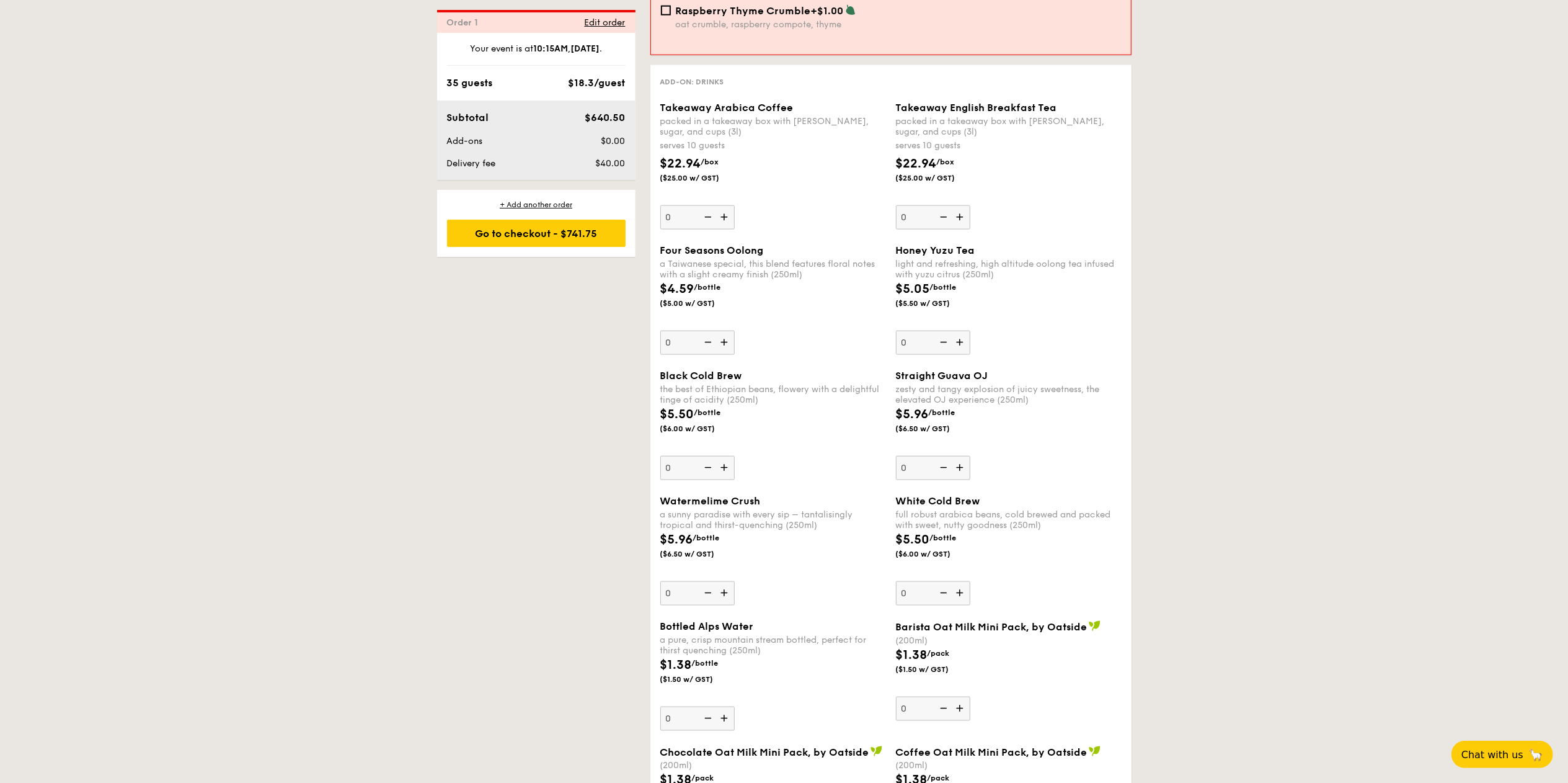
copy div "$4.59 /bottle"
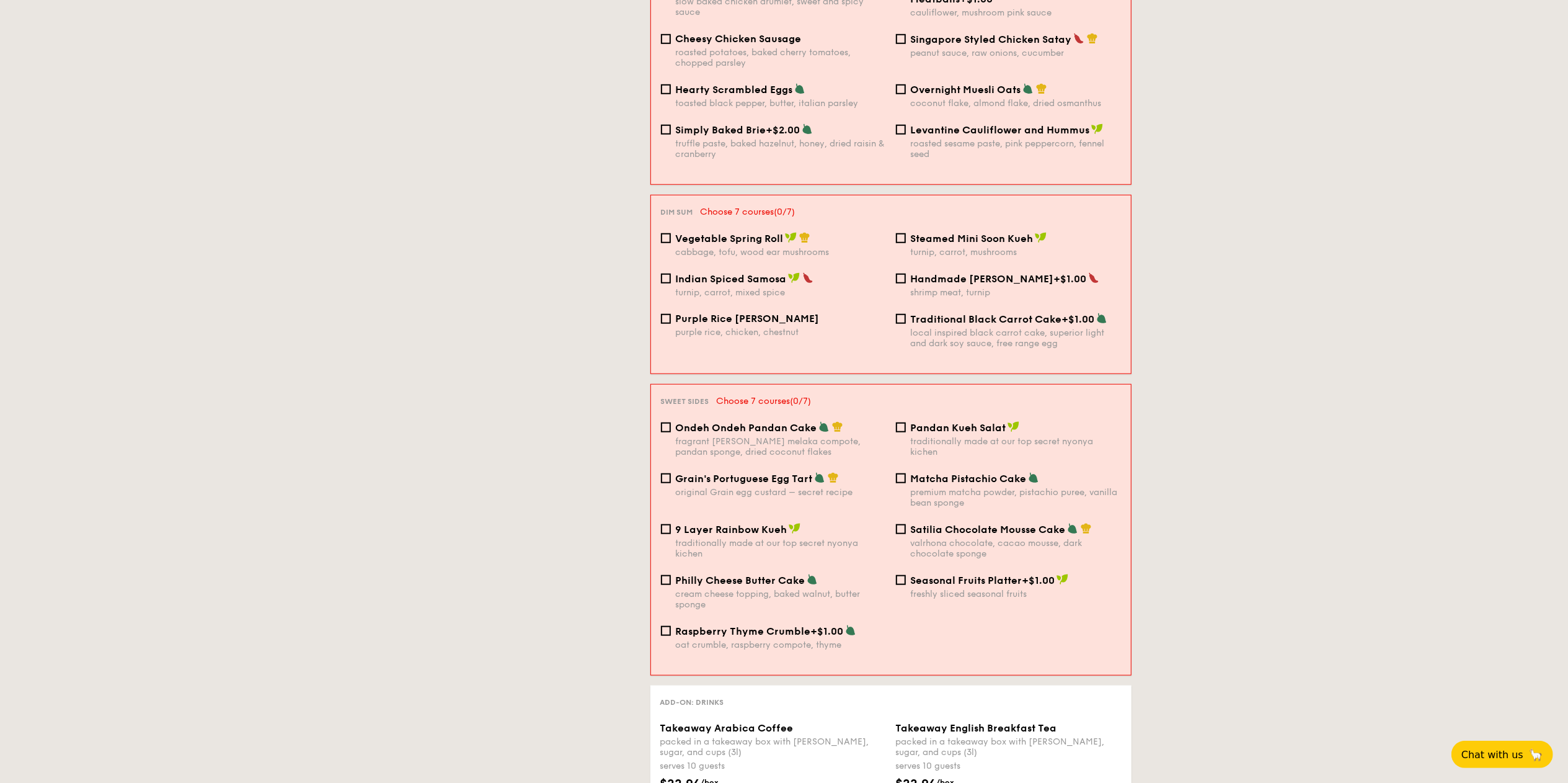
scroll to position [355, 0]
